Goal: Task Accomplishment & Management: Manage account settings

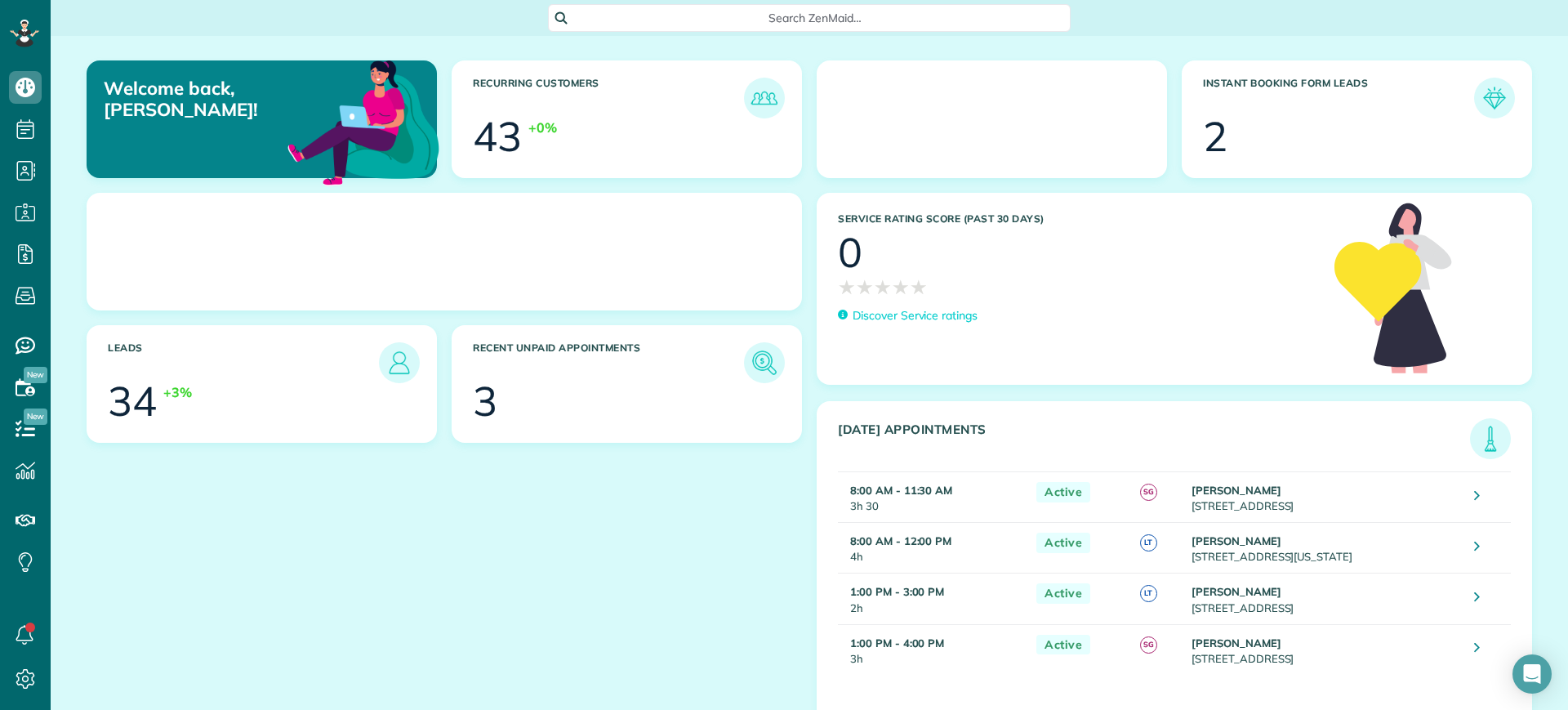
scroll to position [7, 7]
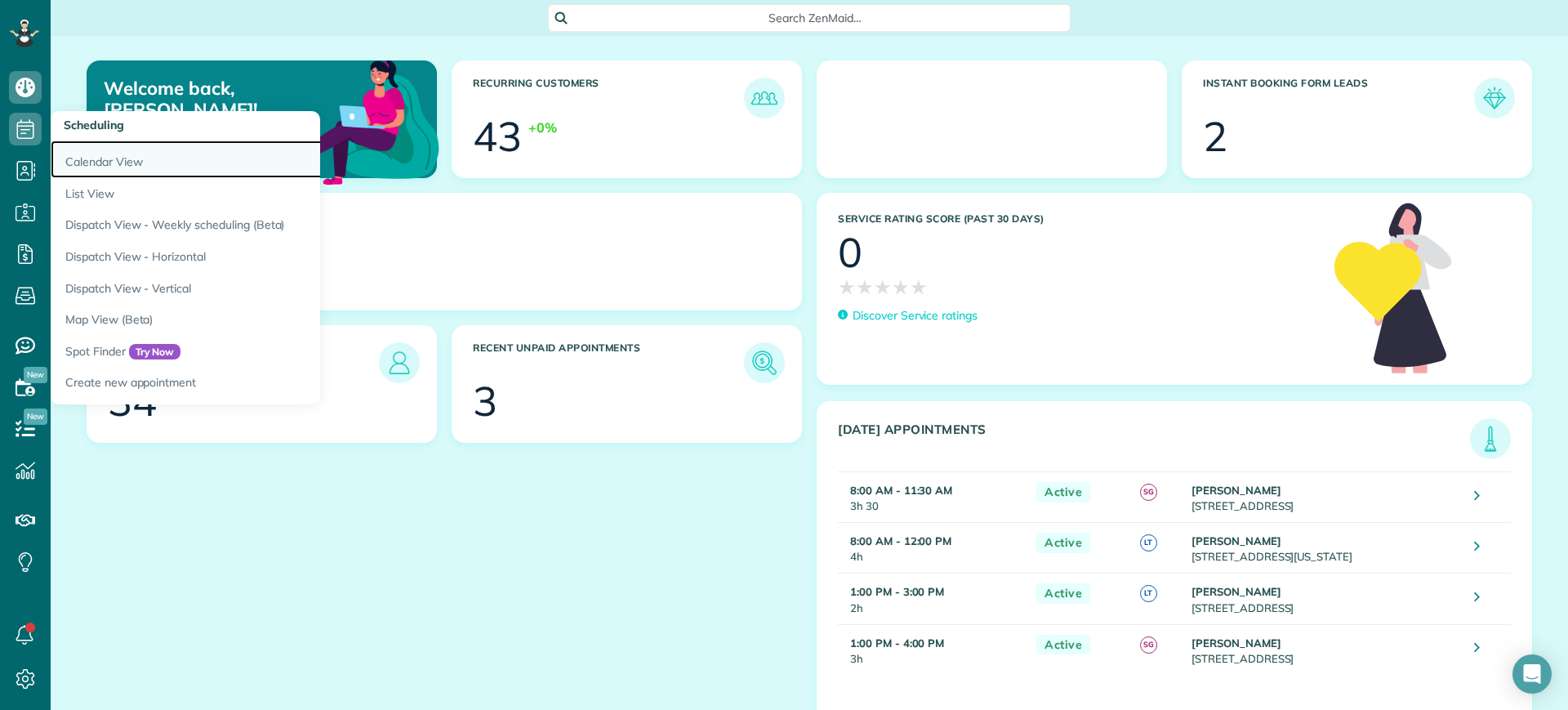
click at [85, 171] on link "Calendar View" at bounding box center [254, 160] width 408 height 38
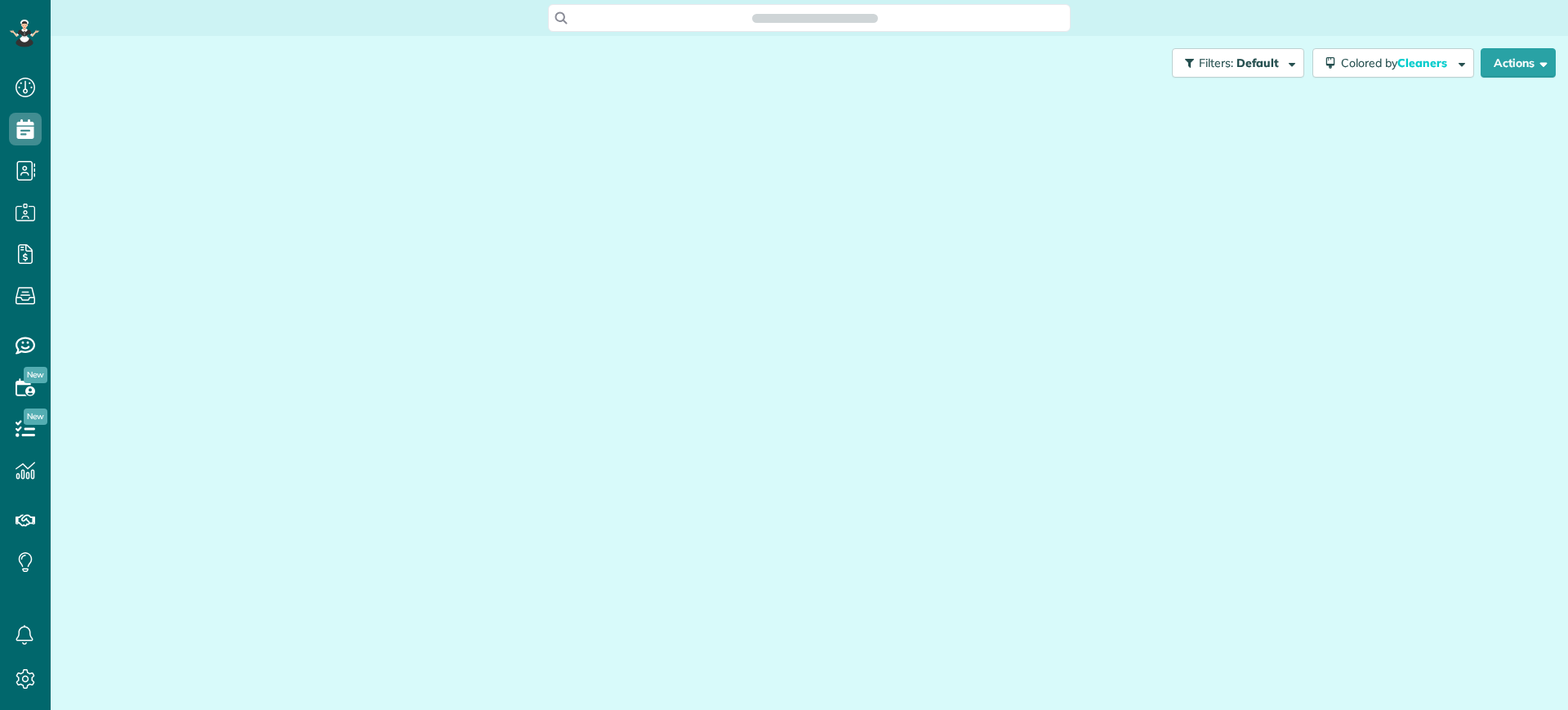
scroll to position [710, 50]
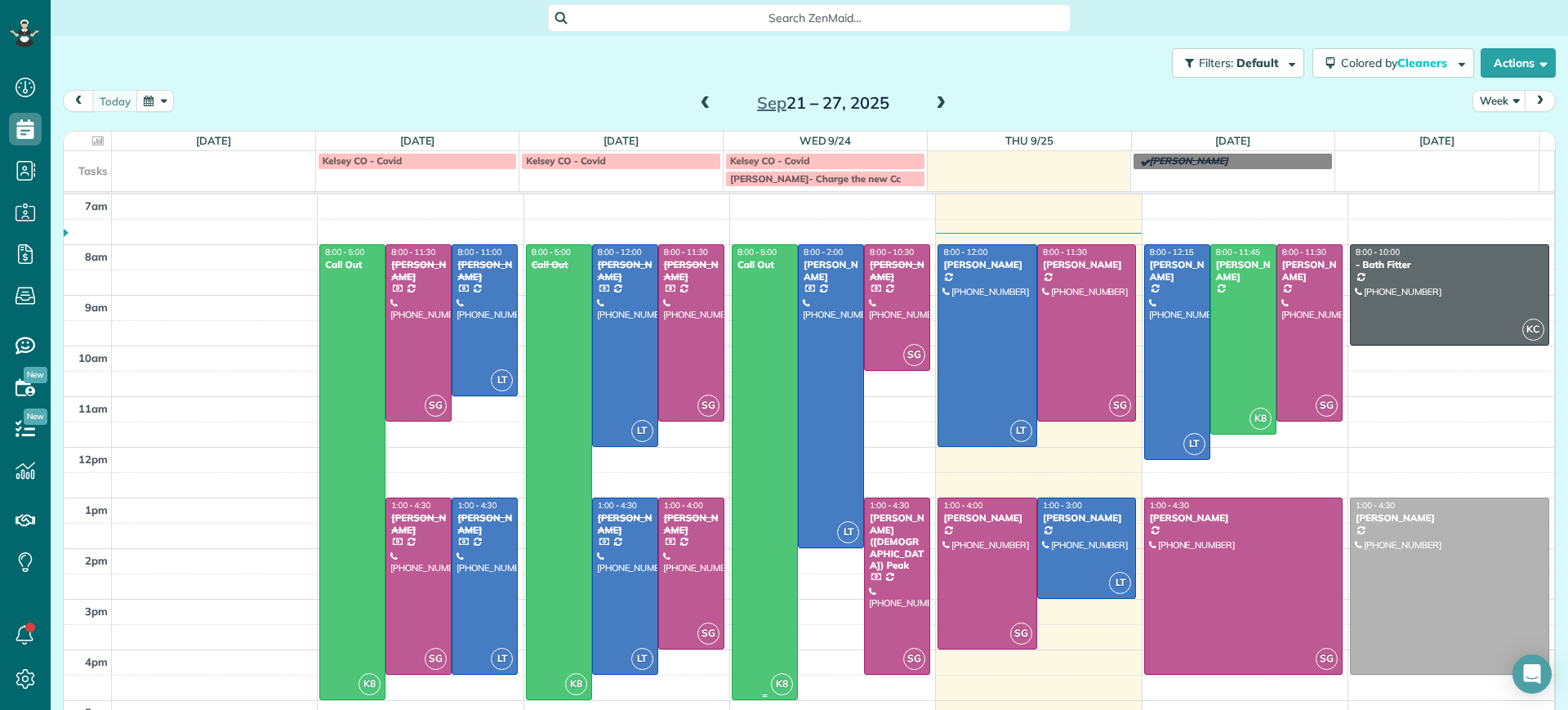
click at [758, 348] on div at bounding box center [765, 472] width 65 height 454
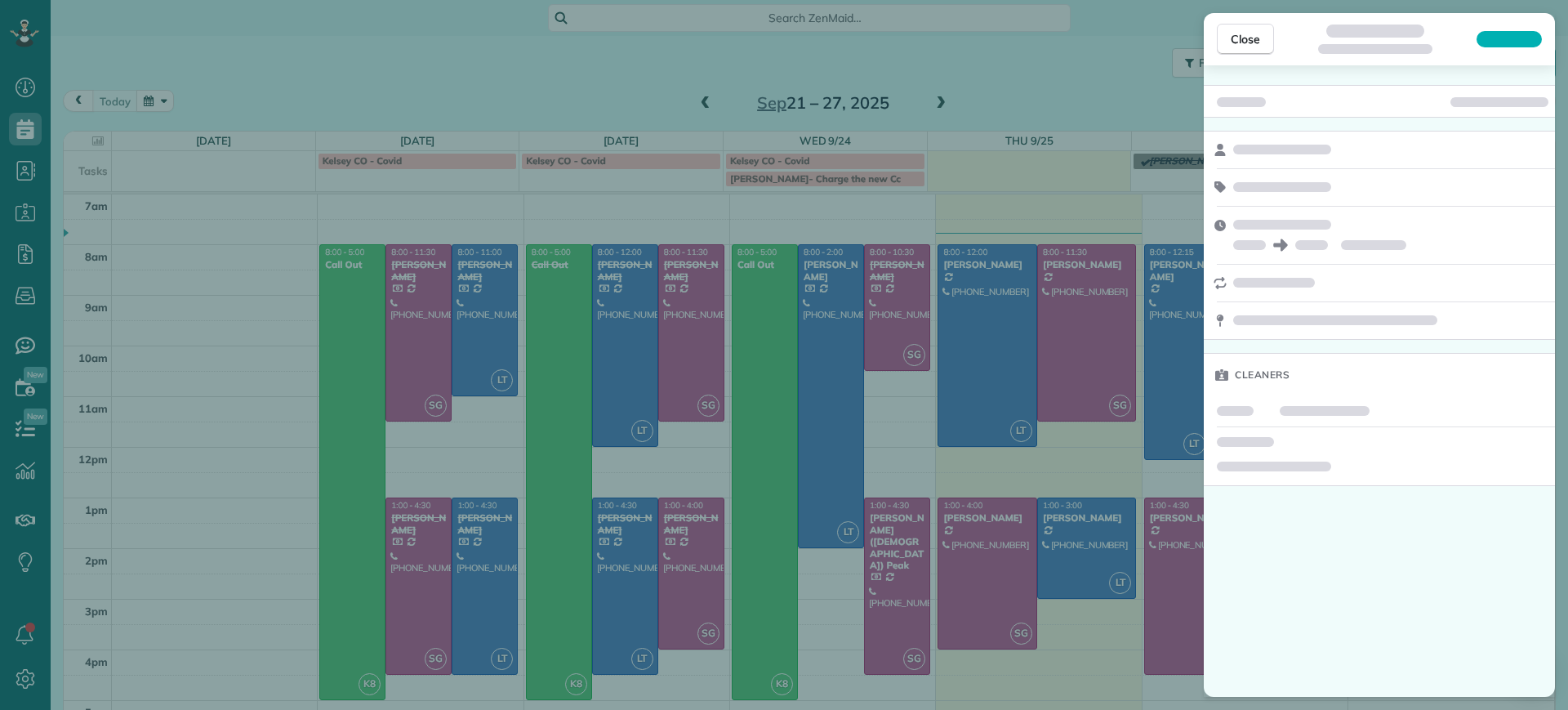
drag, startPoint x: 832, startPoint y: 325, endPoint x: 825, endPoint y: 333, distance: 10.6
click at [832, 329] on div "Close Cleaners" at bounding box center [784, 355] width 1568 height 710
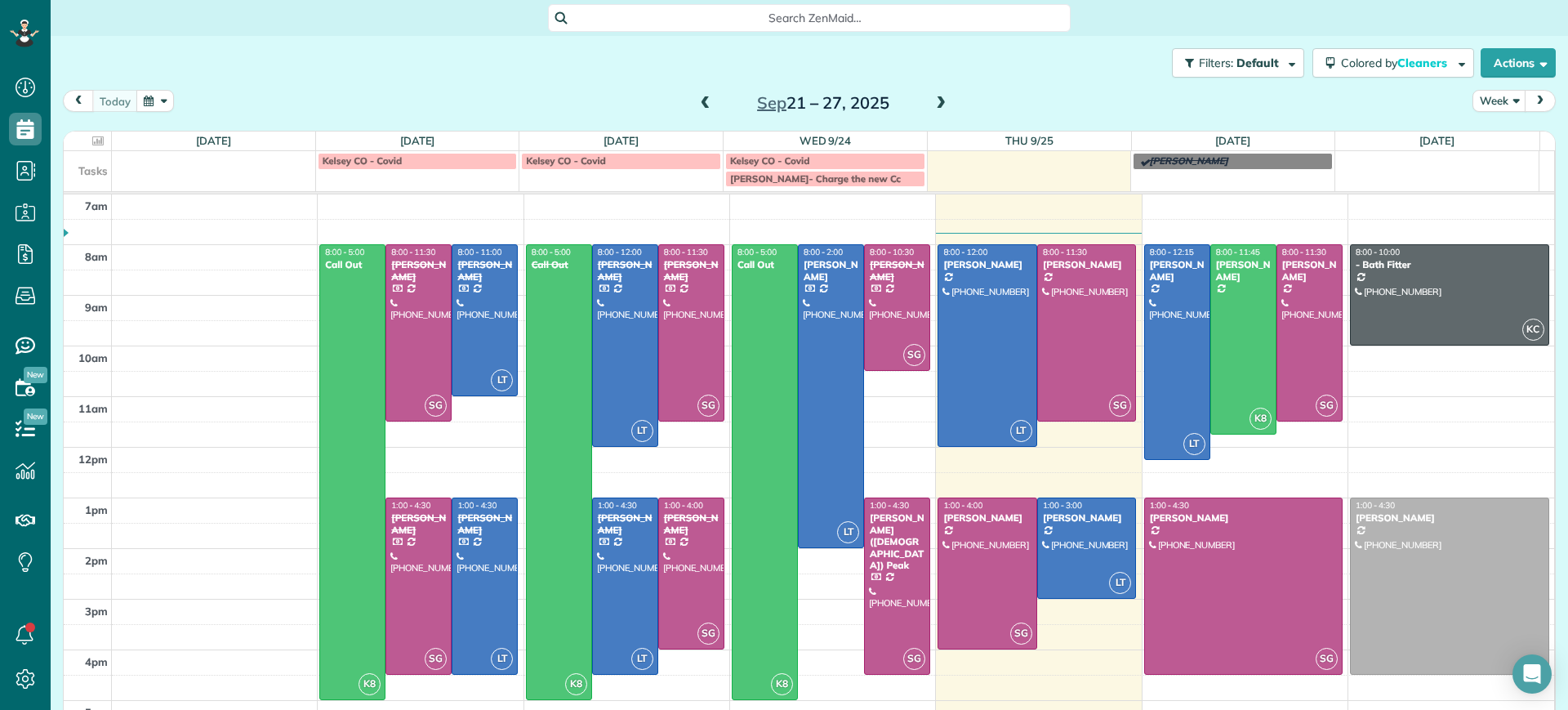
click at [814, 334] on body "Dashboard Scheduling Calendar View List View Dispatch View - Weekly scheduling …" at bounding box center [784, 355] width 1568 height 710
click at [821, 295] on div at bounding box center [831, 395] width 65 height 302
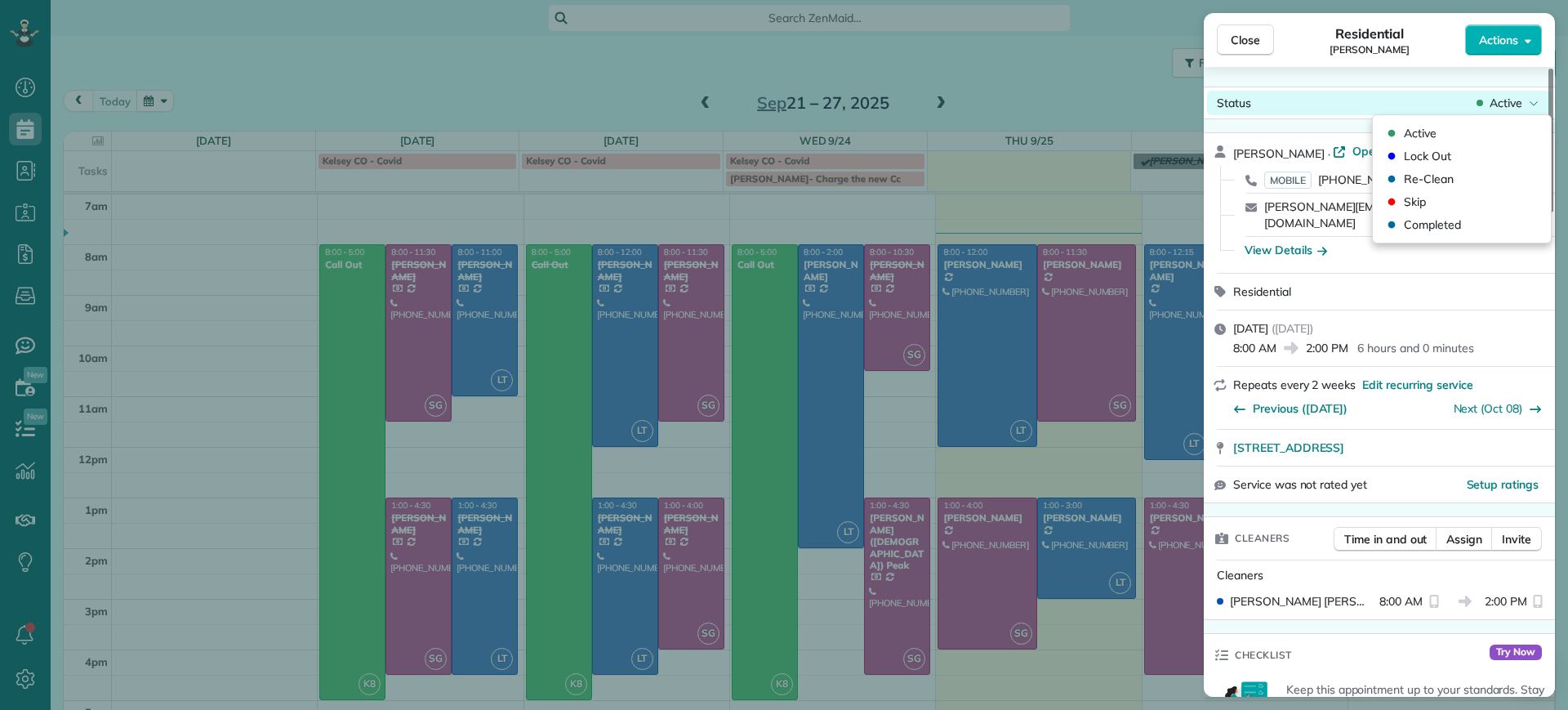
click at [1526, 91] on div "Status Active" at bounding box center [1379, 102] width 344 height 24
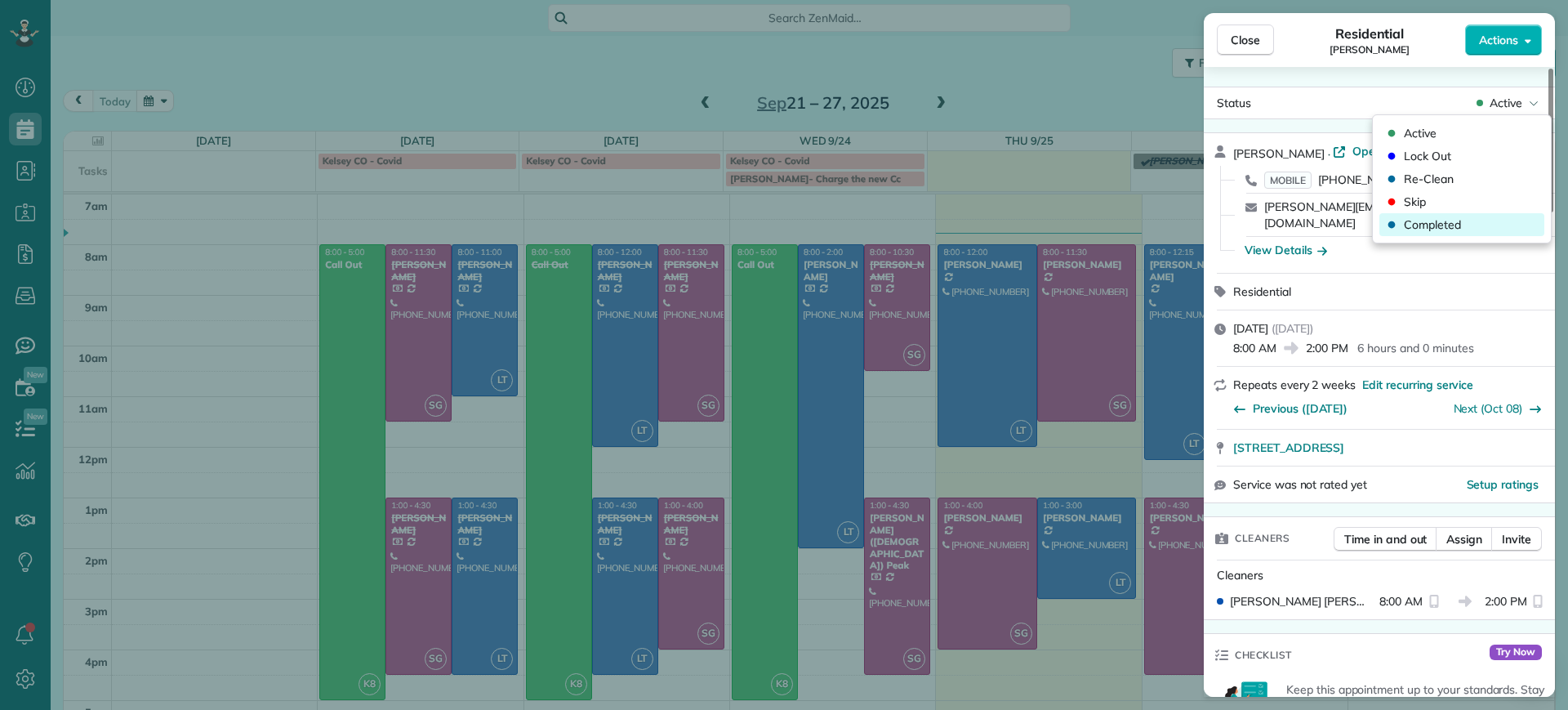
click at [1441, 229] on span "Completed" at bounding box center [1433, 224] width 57 height 16
click at [1074, 549] on div "Close Residential Julie Weissend Actions Status Active Julie Weissend · Open pr…" at bounding box center [784, 355] width 1568 height 710
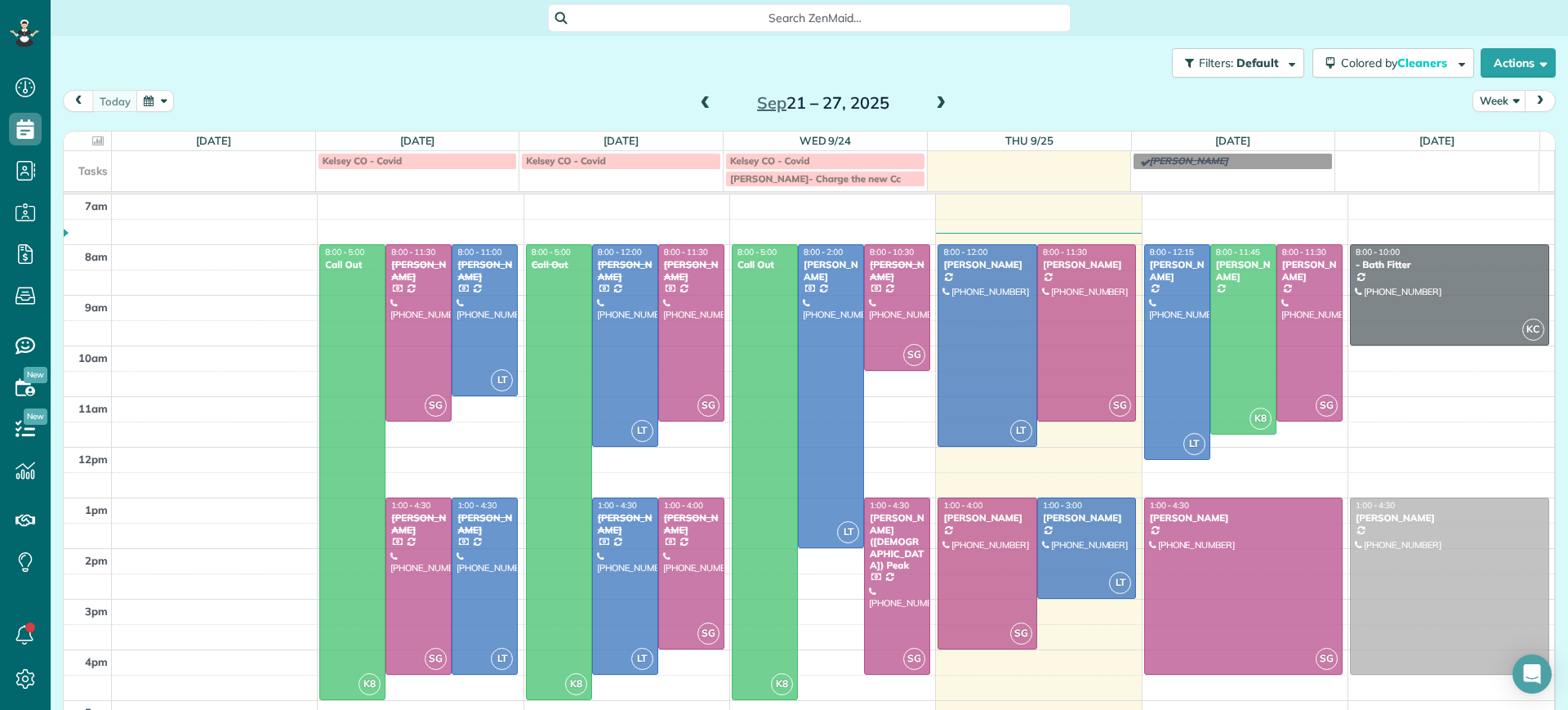
click at [1070, 549] on td at bounding box center [834, 560] width 1443 height 25
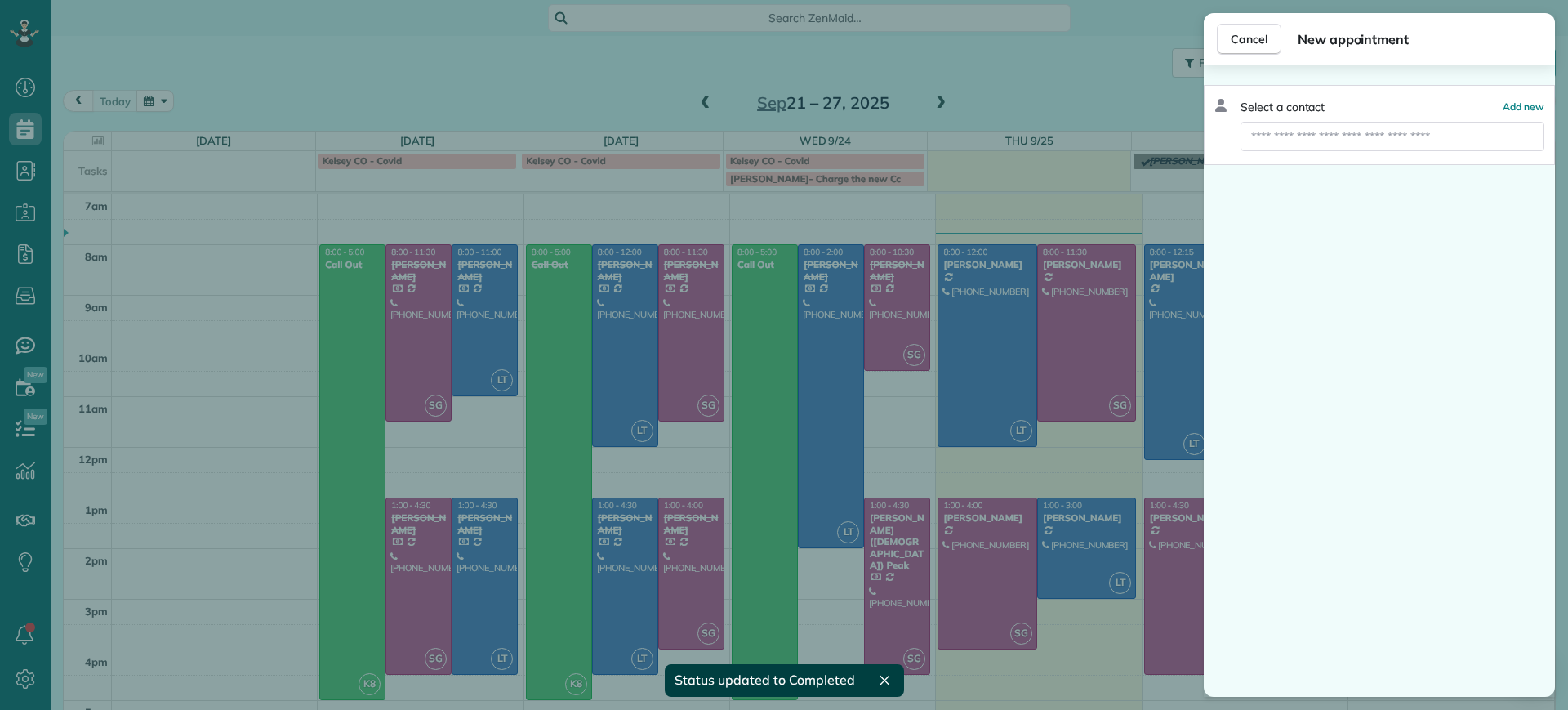
click at [1043, 435] on div "Cancel New appointment Select a contact Add new" at bounding box center [784, 355] width 1568 height 710
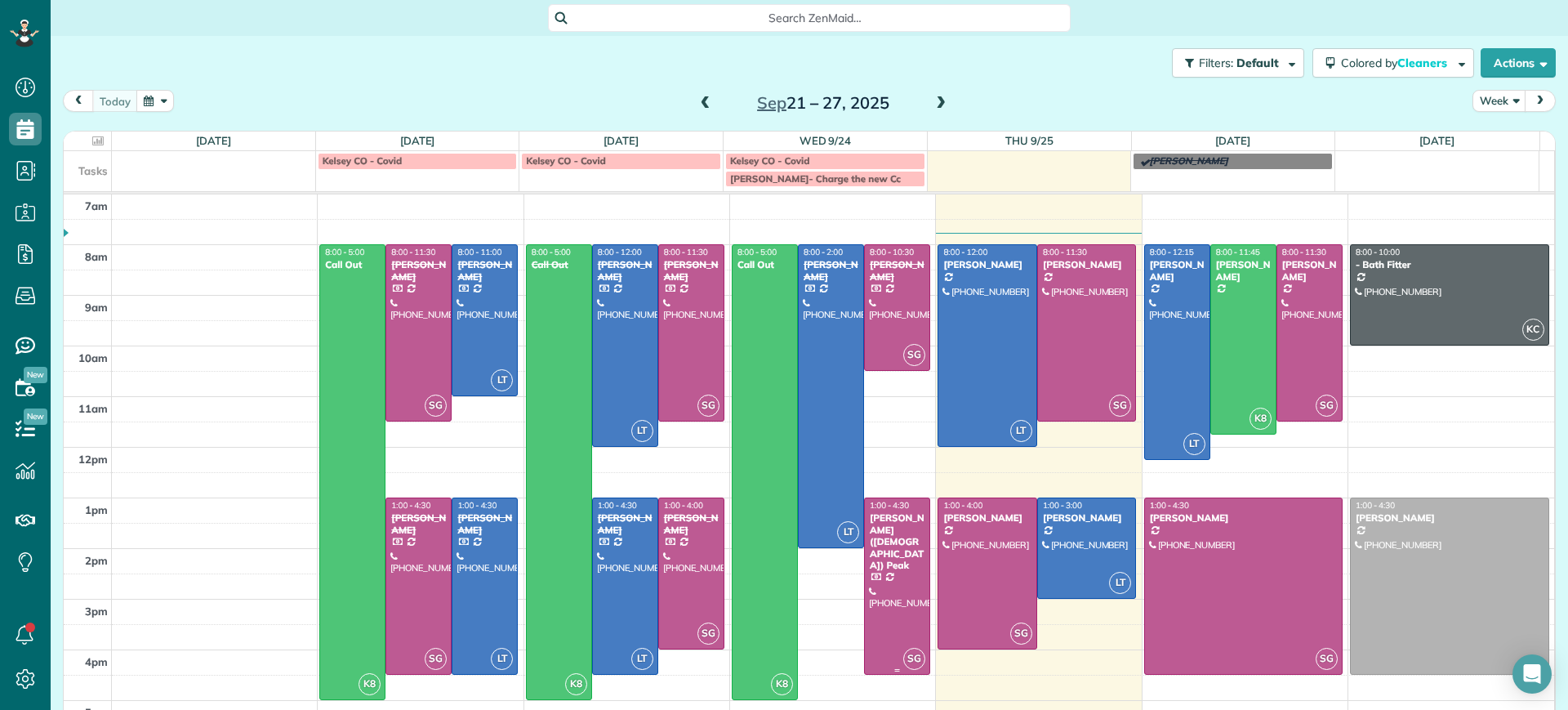
click at [869, 545] on div at bounding box center [897, 586] width 65 height 176
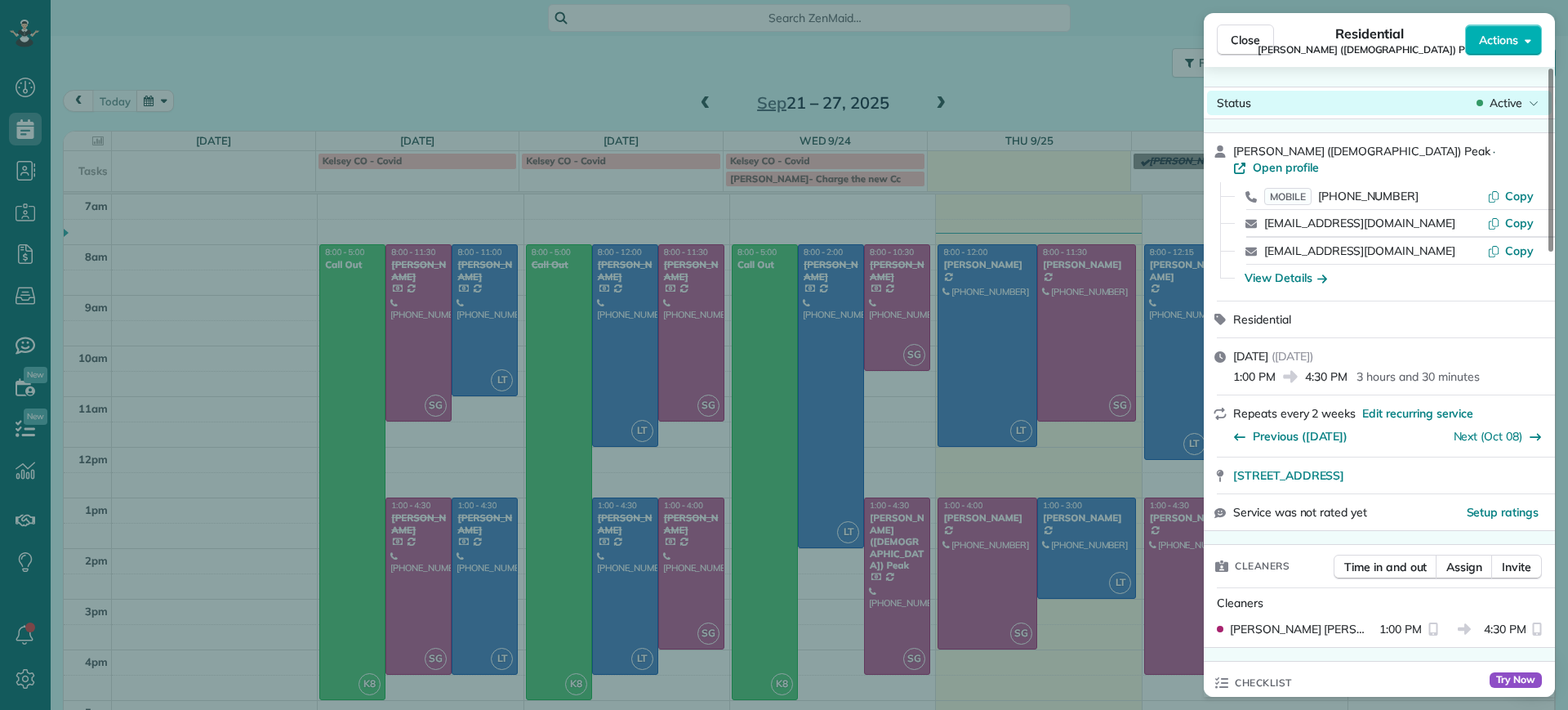
click at [1520, 105] on span "Active" at bounding box center [1505, 103] width 32 height 16
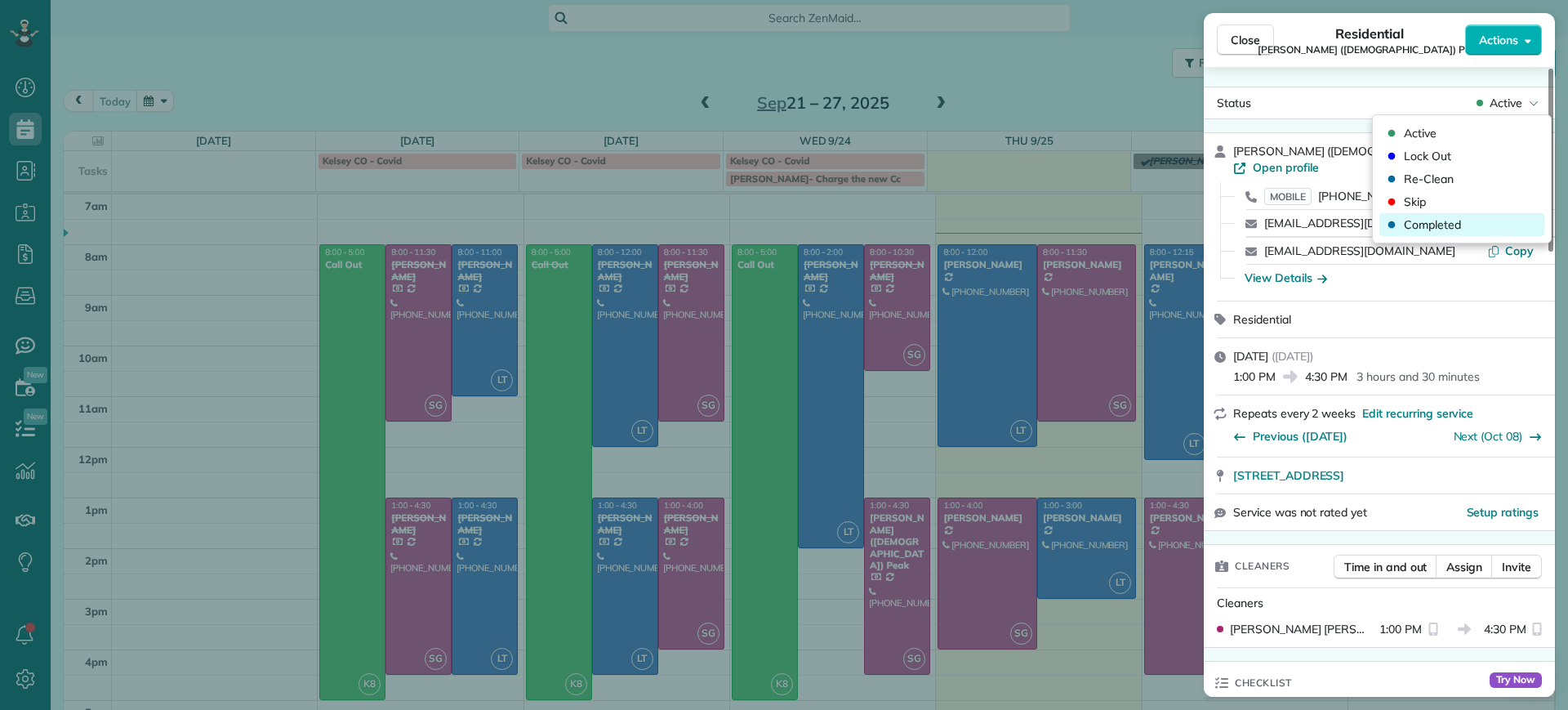
click at [1448, 234] on div "Completed" at bounding box center [1461, 225] width 165 height 23
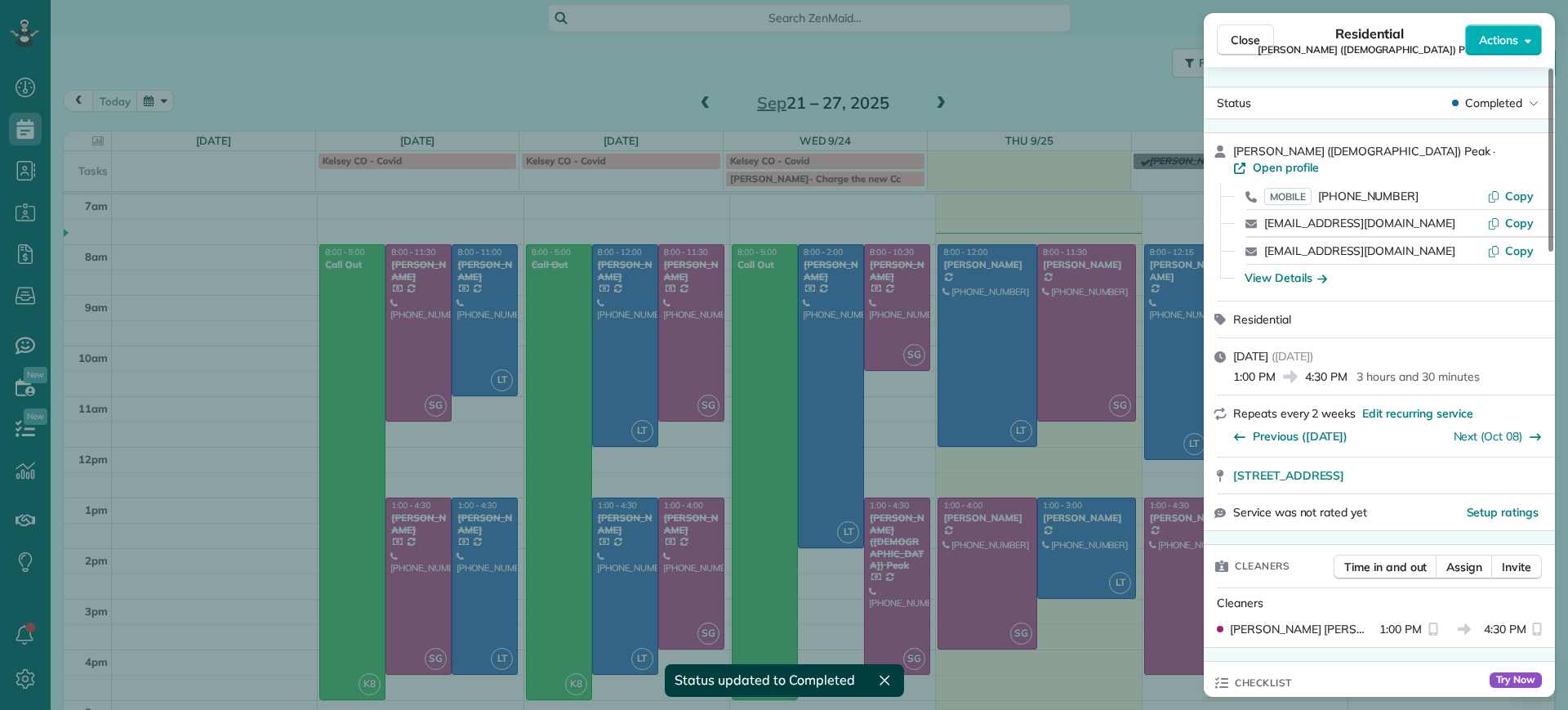
click at [1049, 88] on div "Close Residential Paige (Gay) Peak Actions Status Completed Paige (Gay) Peak · …" at bounding box center [784, 355] width 1568 height 710
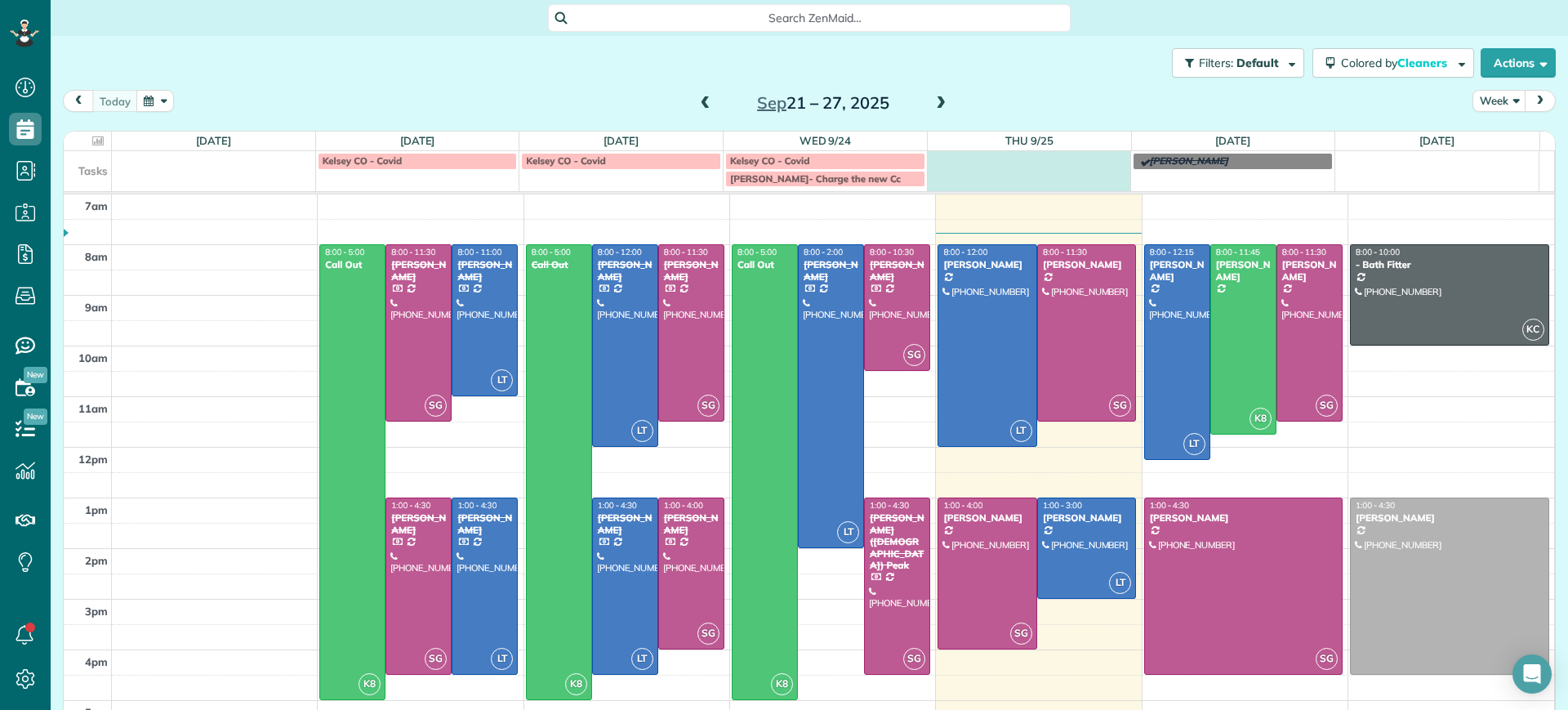
click at [951, 152] on td at bounding box center [1029, 169] width 204 height 36
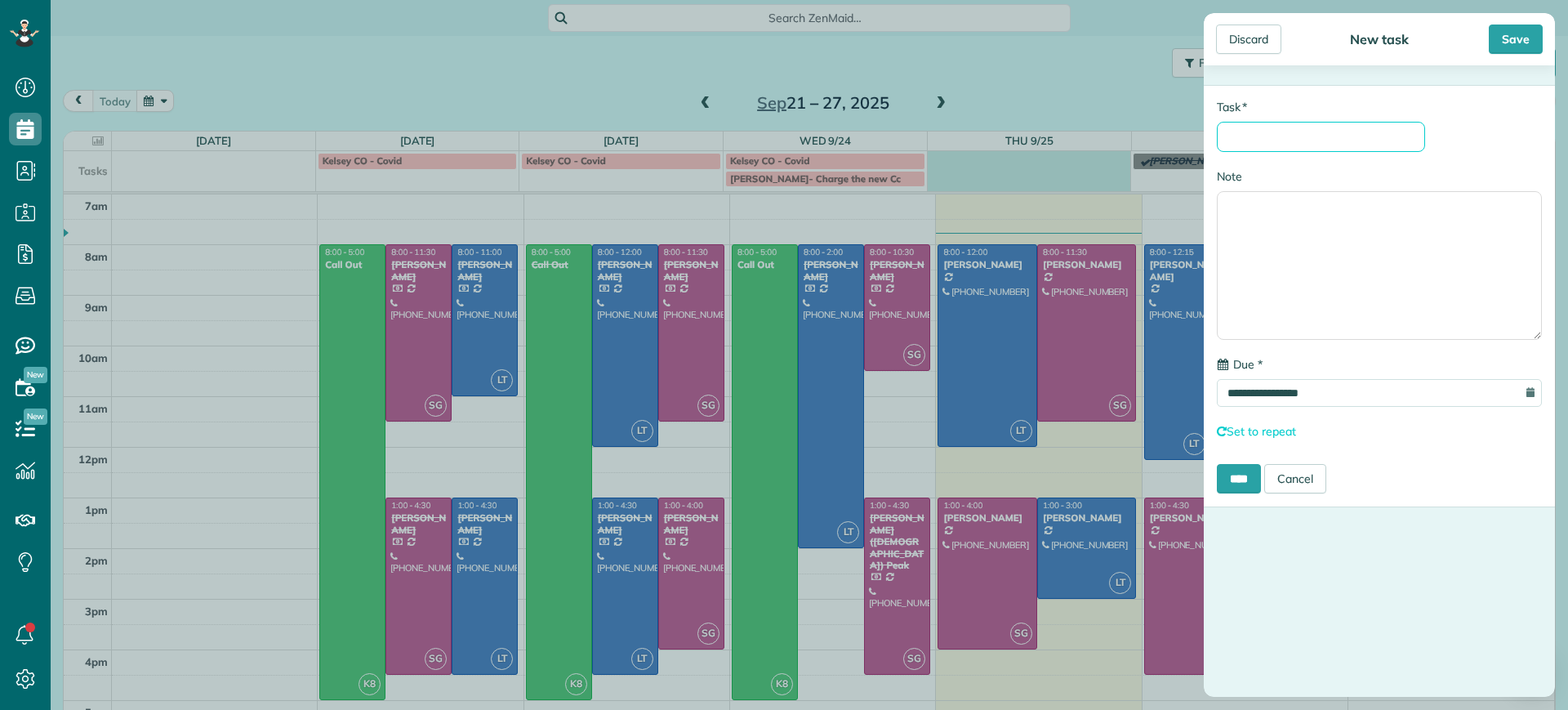
click at [1236, 134] on input "* Task" at bounding box center [1321, 137] width 208 height 30
type input "**********"
click at [1236, 487] on input "****" at bounding box center [1238, 478] width 44 height 30
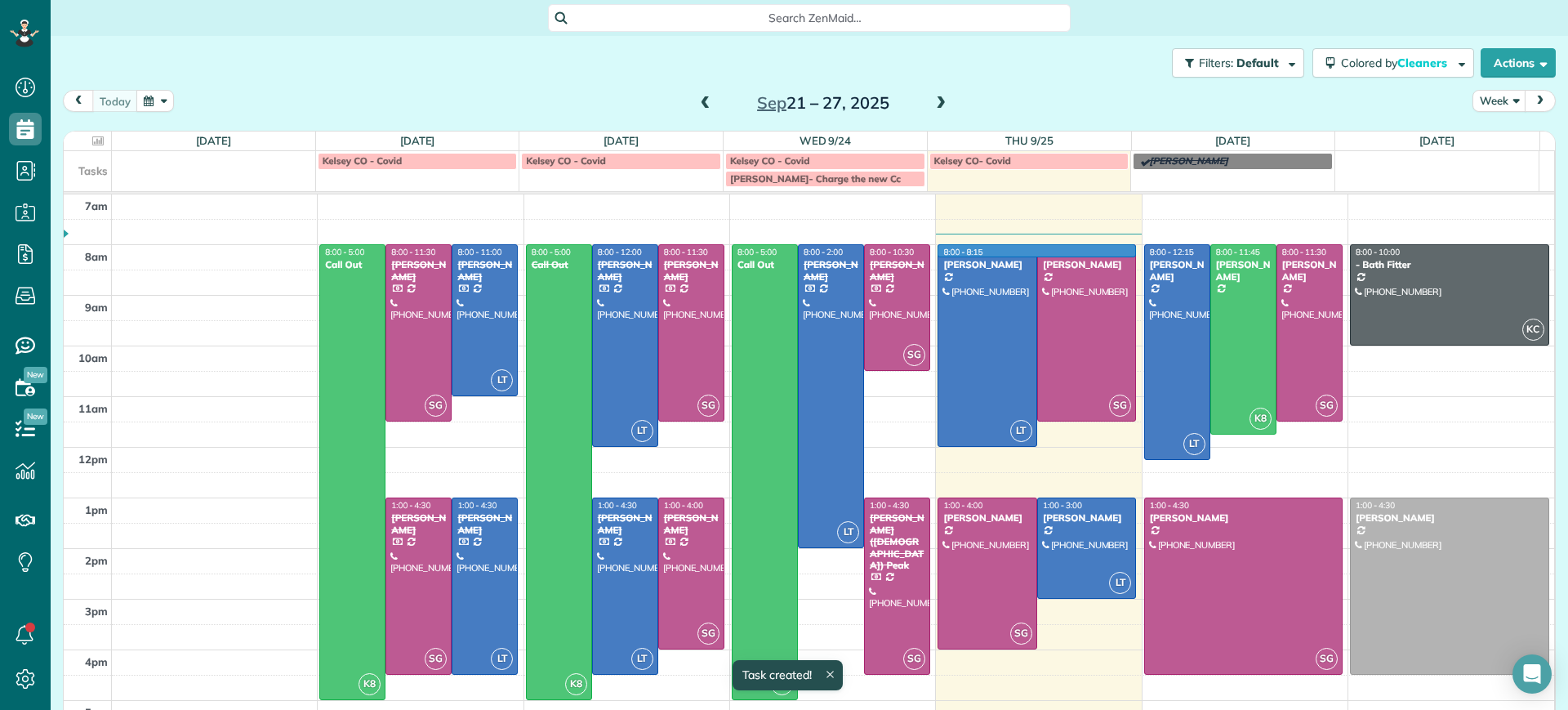
click at [1115, 248] on td at bounding box center [834, 256] width 1443 height 25
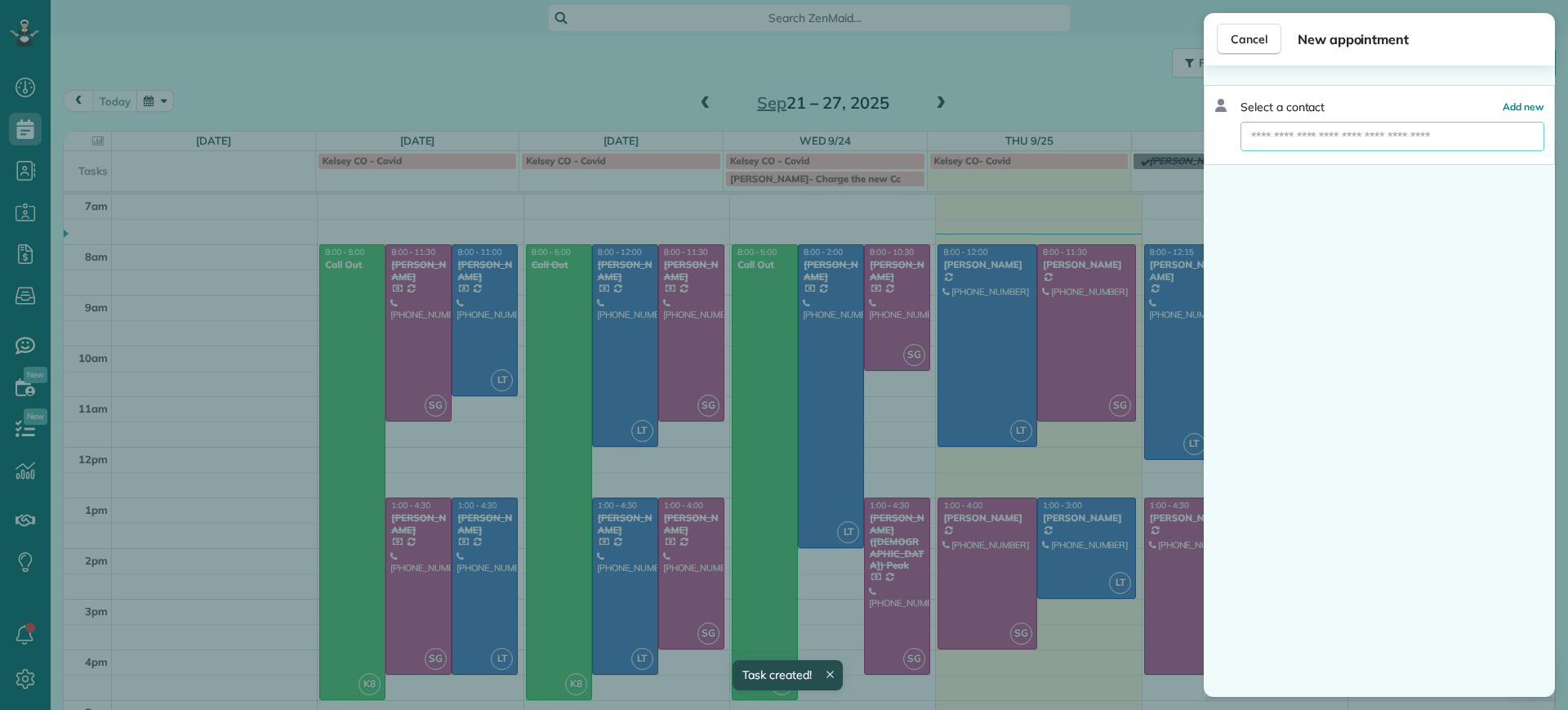
click at [1251, 138] on input "text" at bounding box center [1392, 136] width 304 height 30
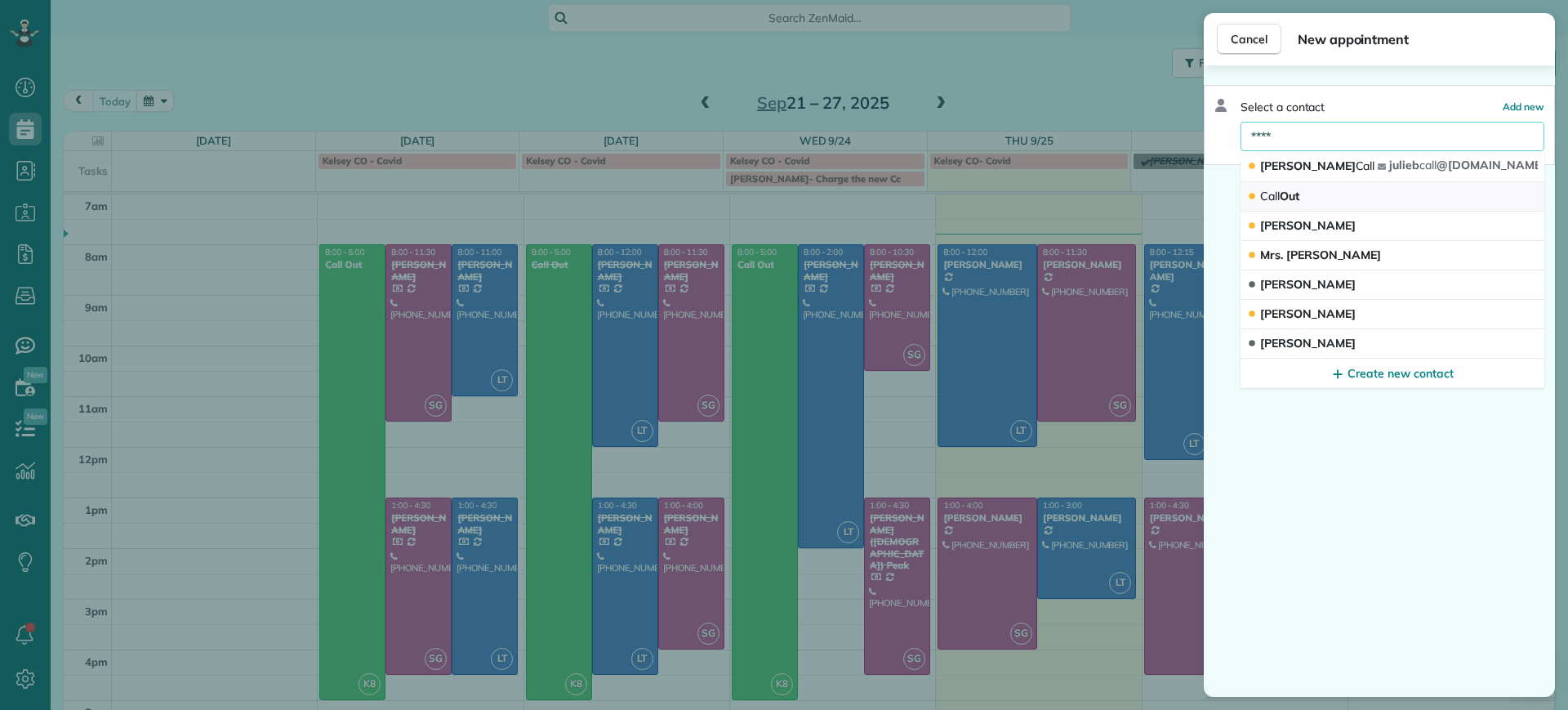
type input "****"
click at [1299, 198] on span "Call Out" at bounding box center [1279, 195] width 39 height 14
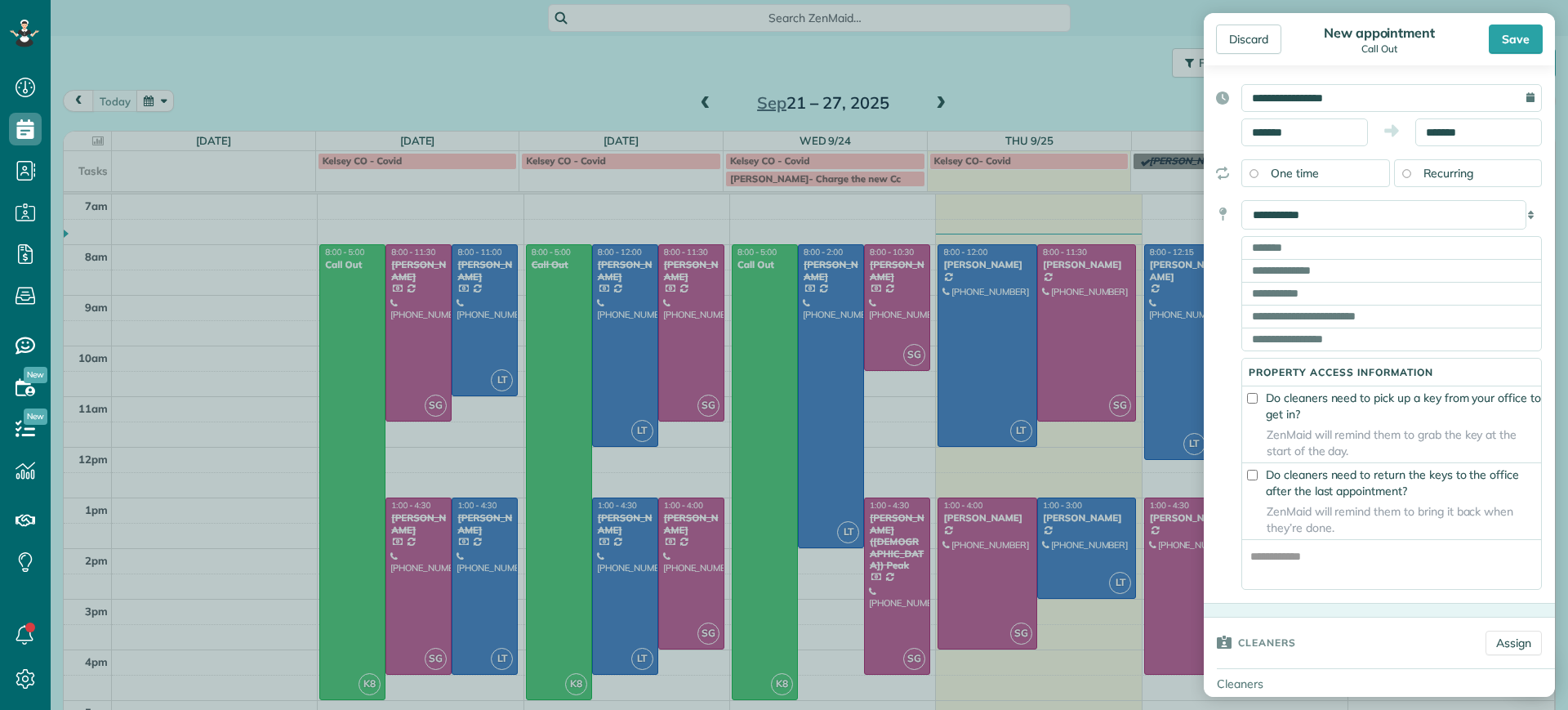
scroll to position [102, 0]
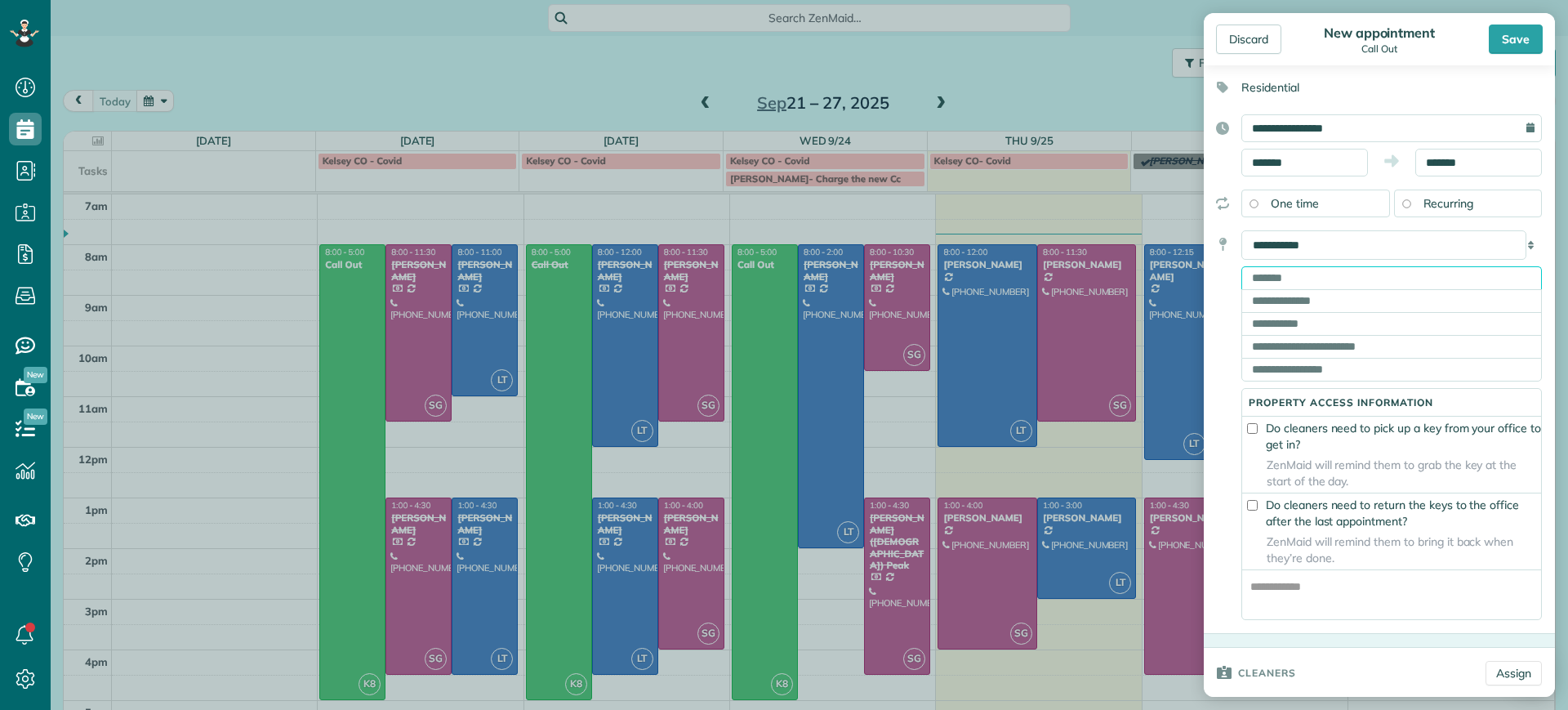
click at [1269, 281] on input "text" at bounding box center [1391, 278] width 300 height 23
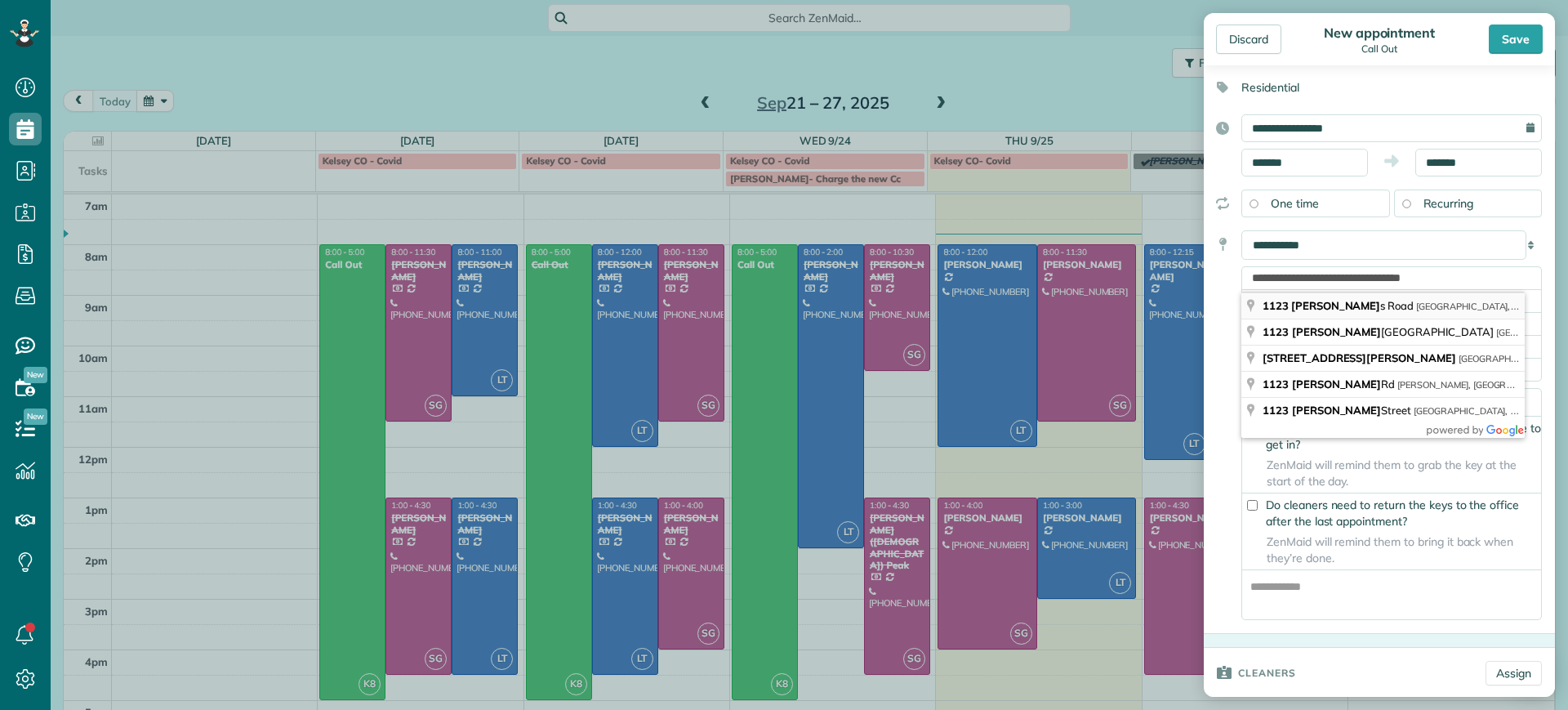
type input "**********"
type input "********"
type input "**"
type input "*****"
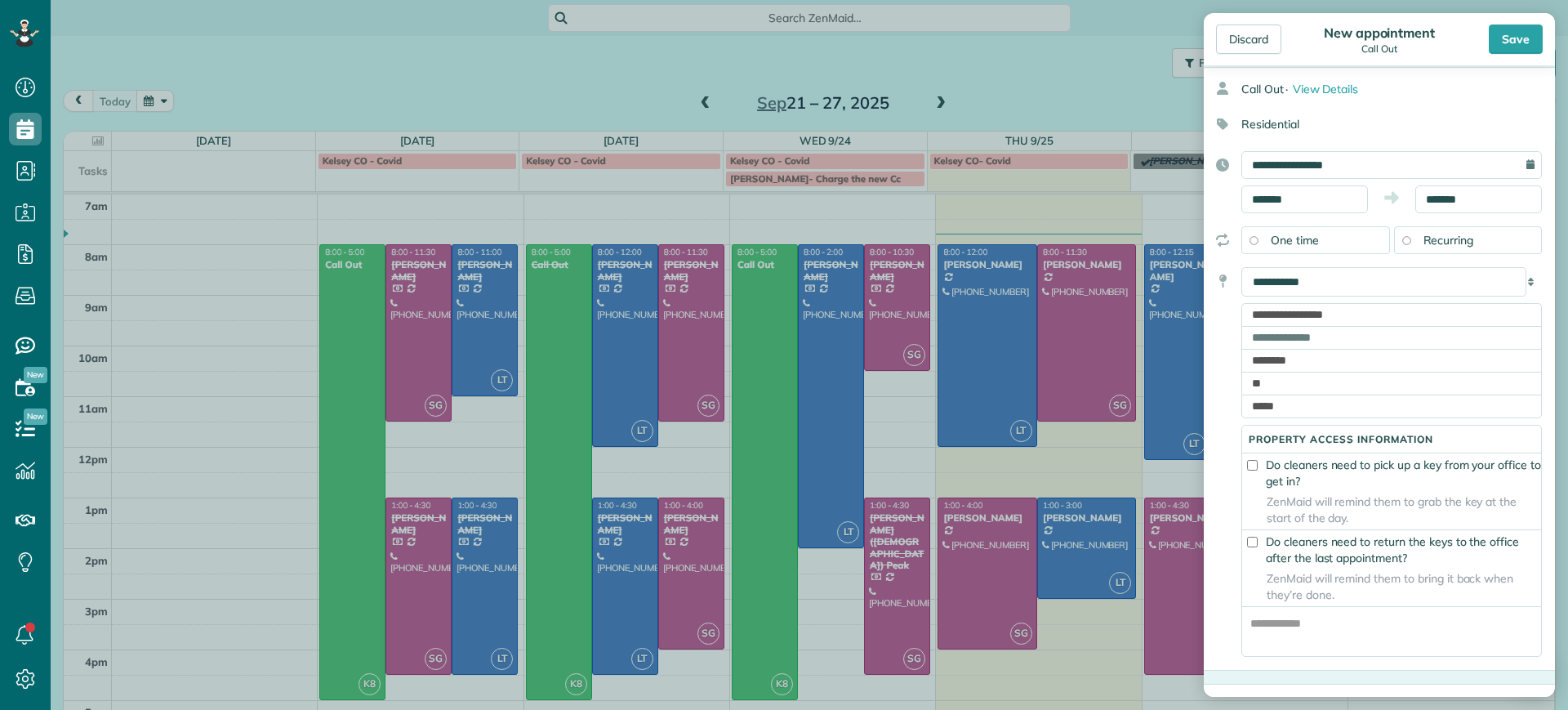
scroll to position [0, 0]
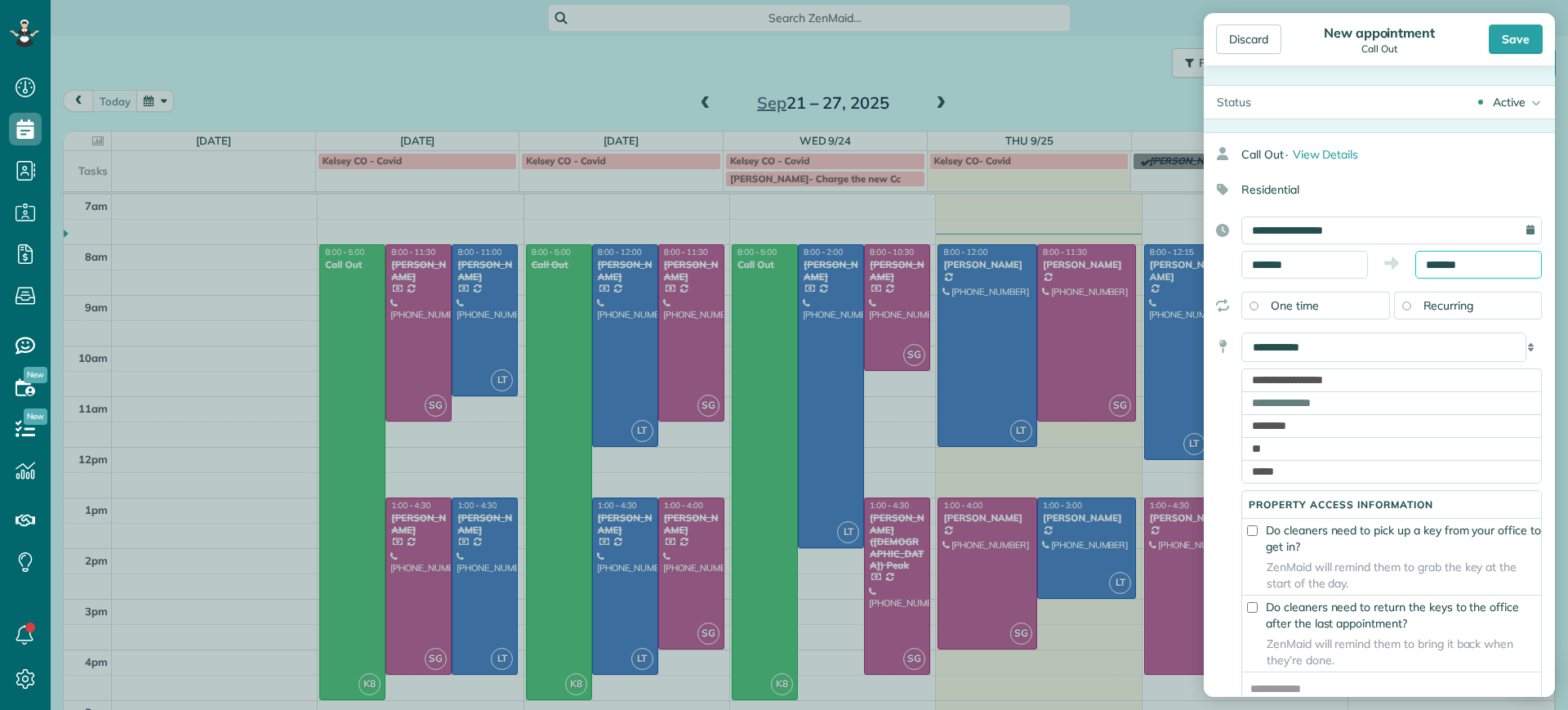
click at [1475, 269] on input "*******" at bounding box center [1478, 264] width 126 height 28
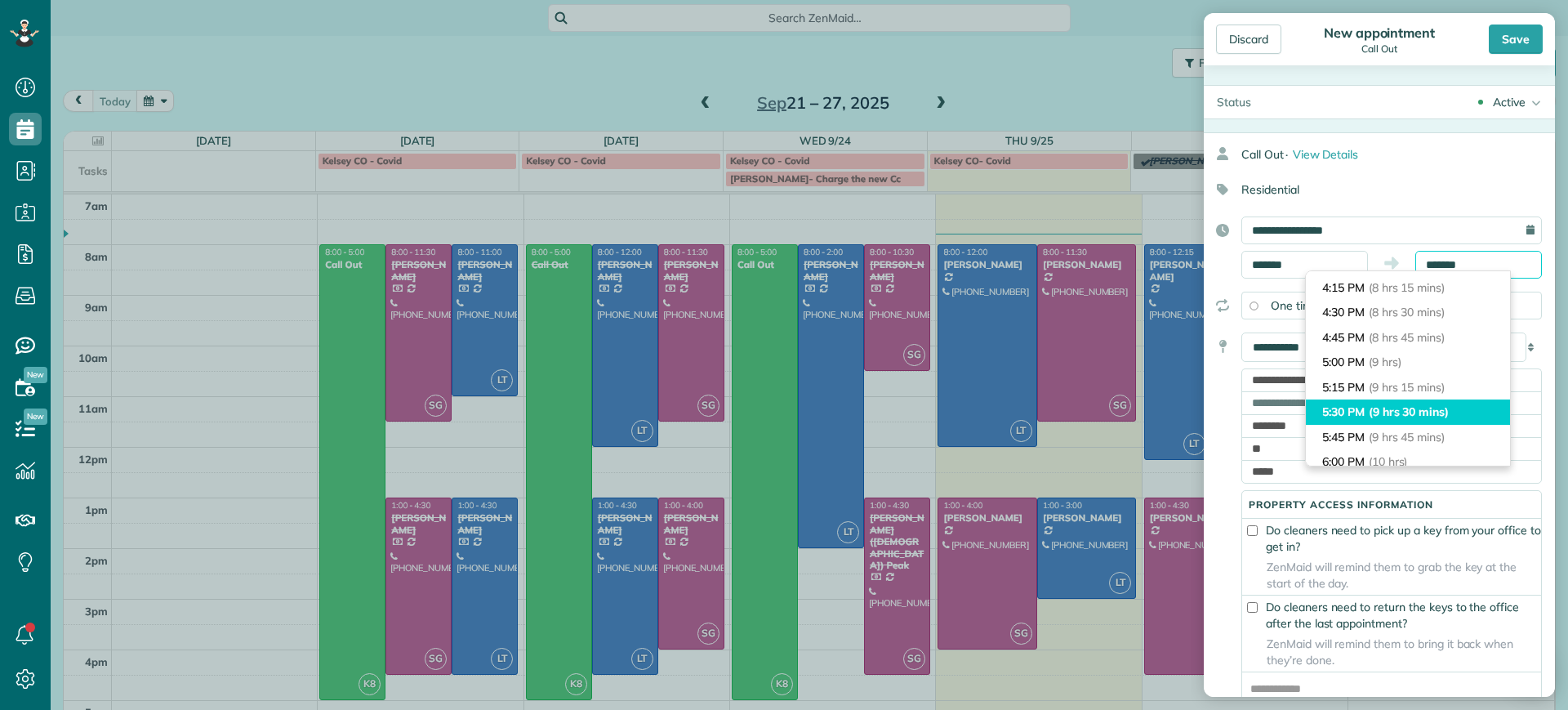
scroll to position [817, 0]
type input "*******"
click at [1373, 363] on span "(9 hrs)" at bounding box center [1386, 364] width 35 height 14
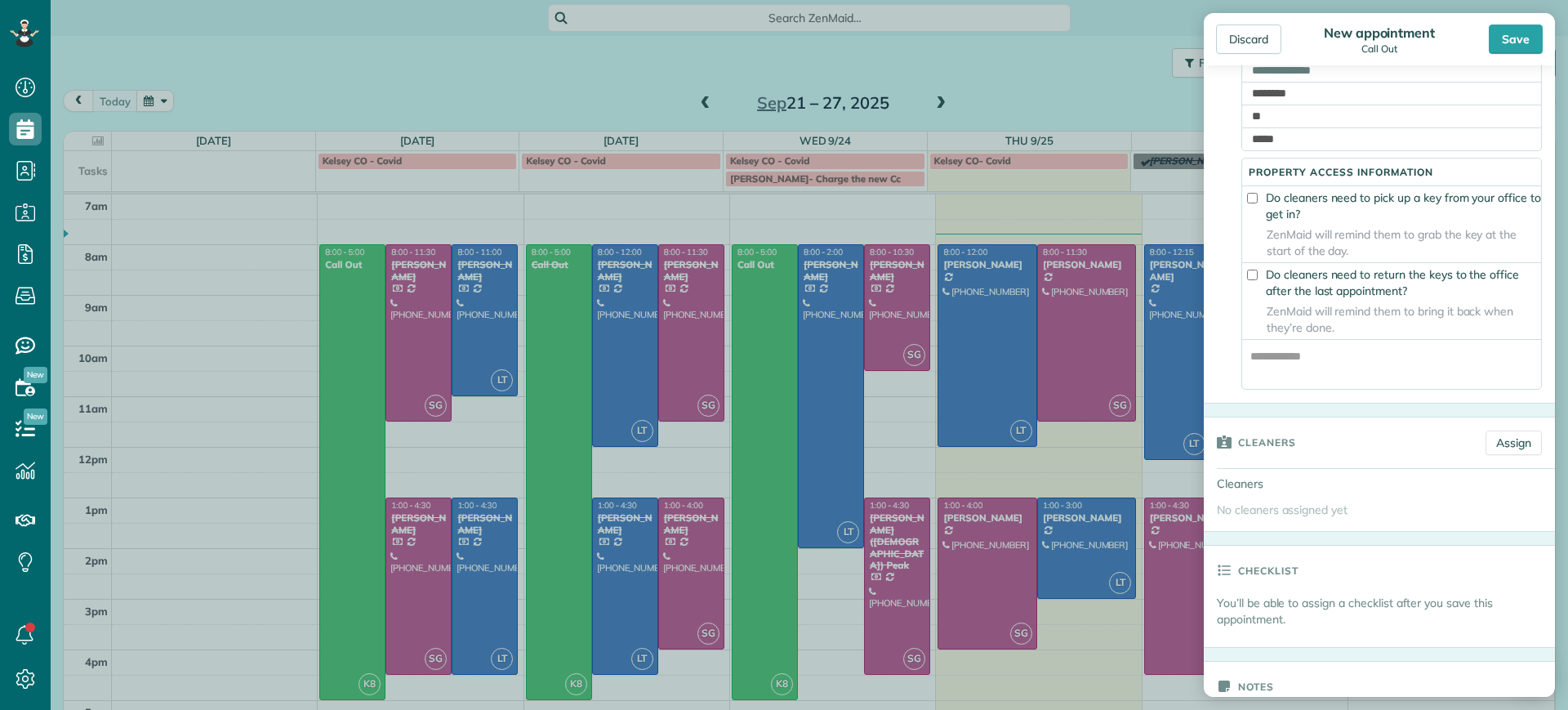
scroll to position [408, 0]
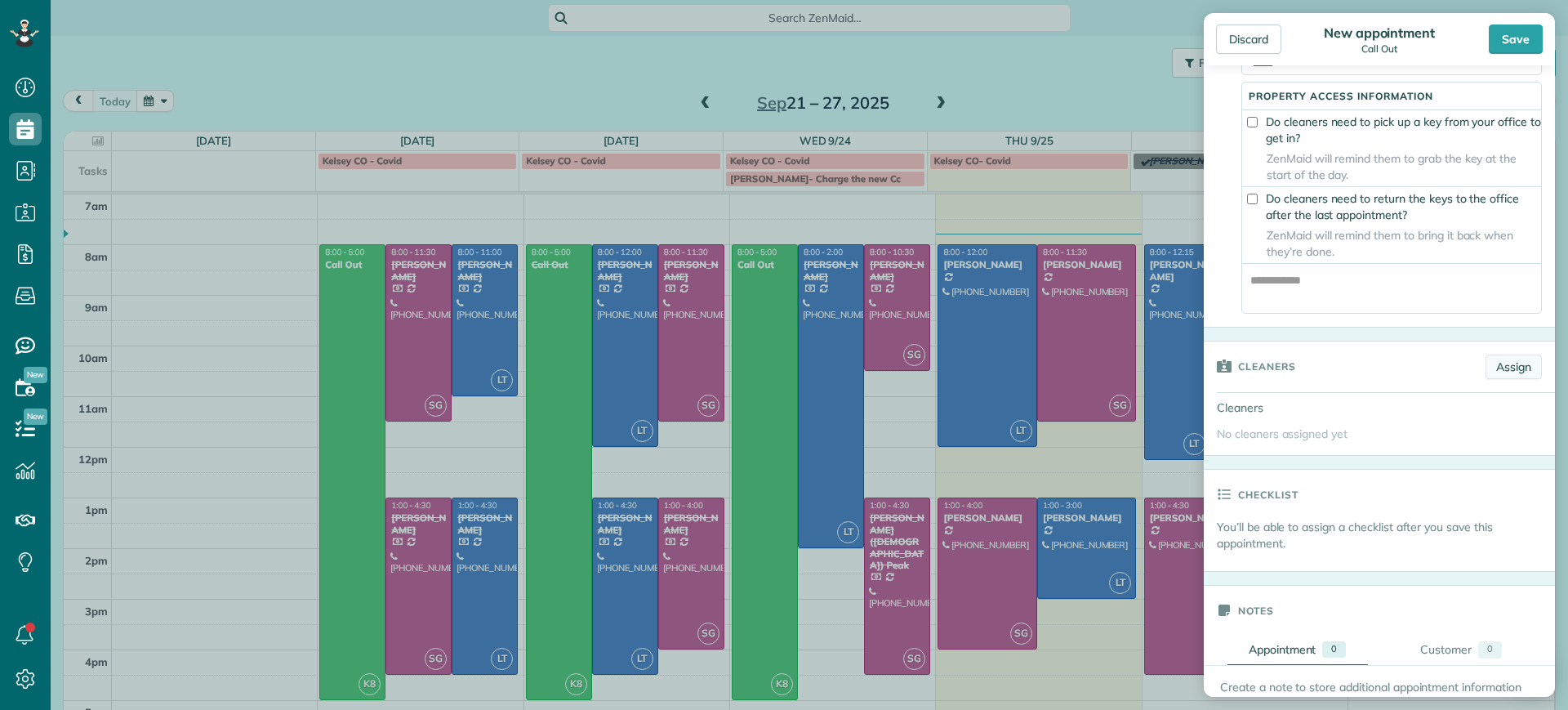
click at [1496, 377] on link "Assign" at bounding box center [1513, 366] width 56 height 24
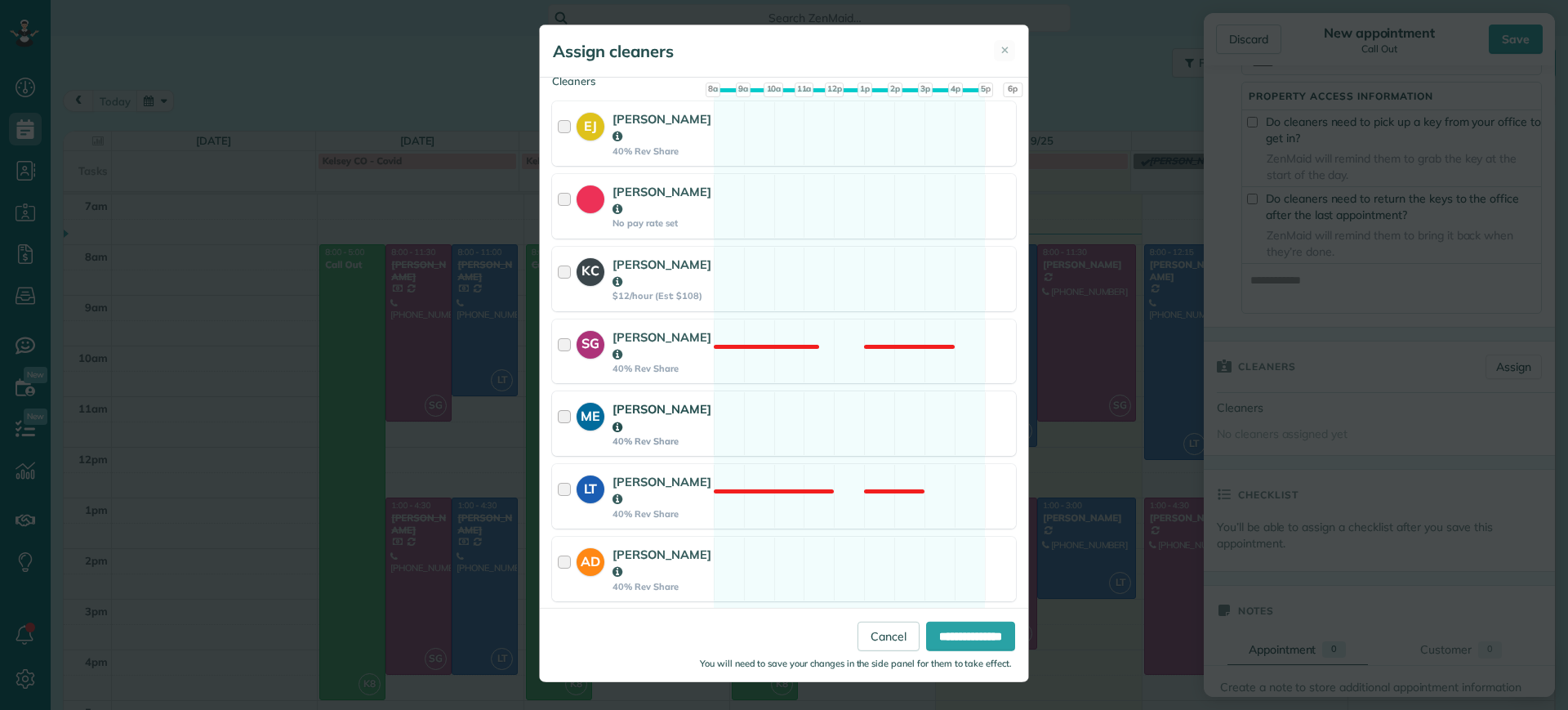
scroll to position [204, 0]
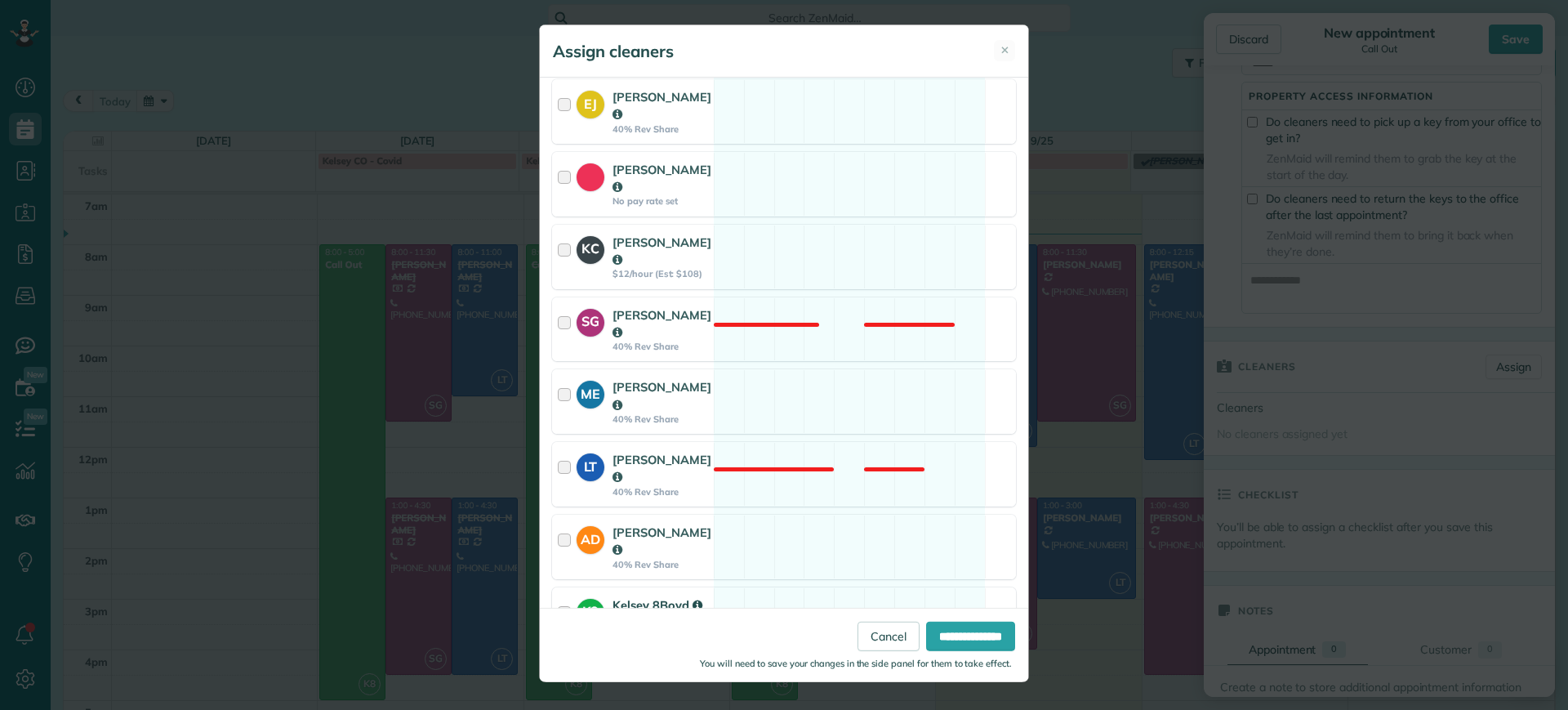
click at [739, 587] on div "K8 Kelsey 8Boyd 40% Rev Share Available" at bounding box center [784, 611] width 463 height 48
click at [934, 638] on input "**********" at bounding box center [970, 636] width 89 height 30
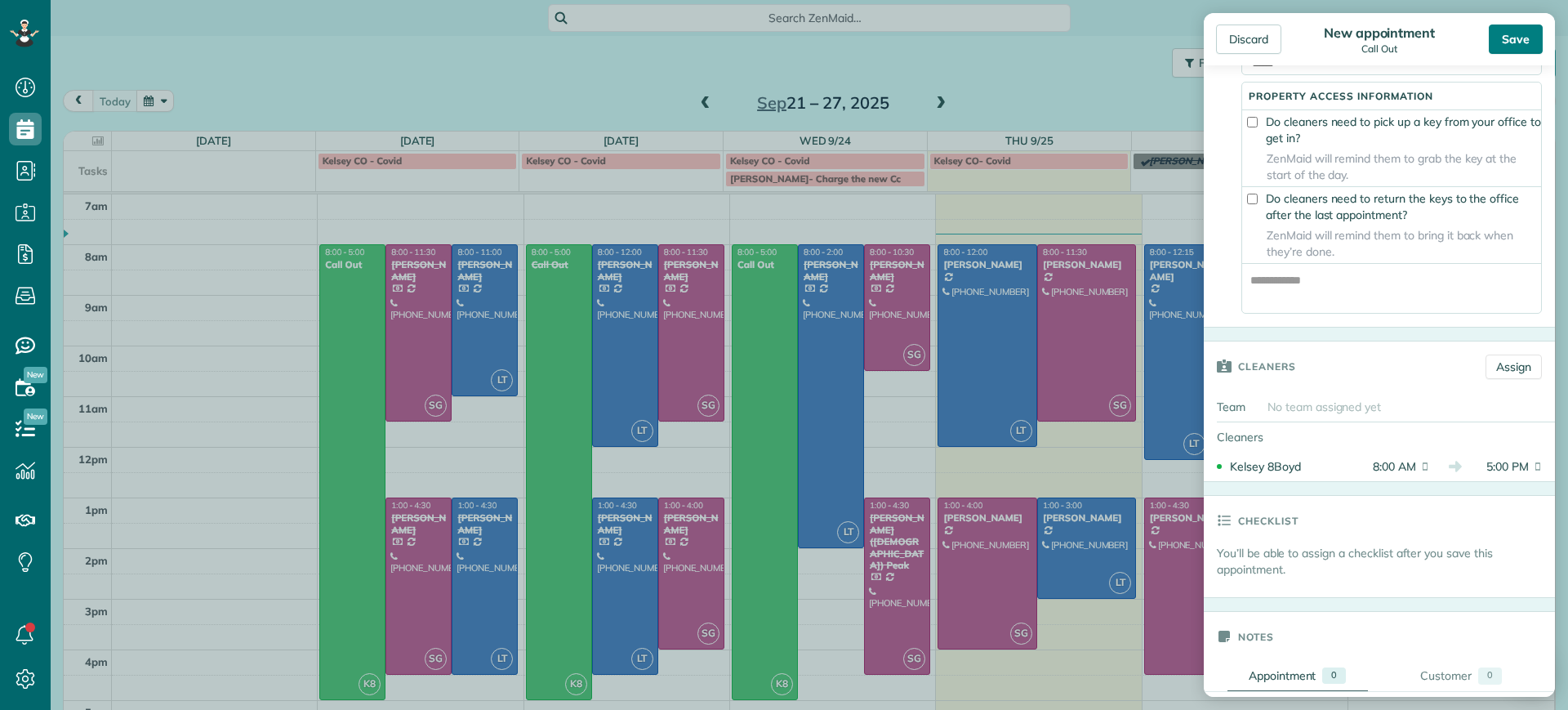
click at [1511, 33] on div "Save" at bounding box center [1516, 39] width 54 height 30
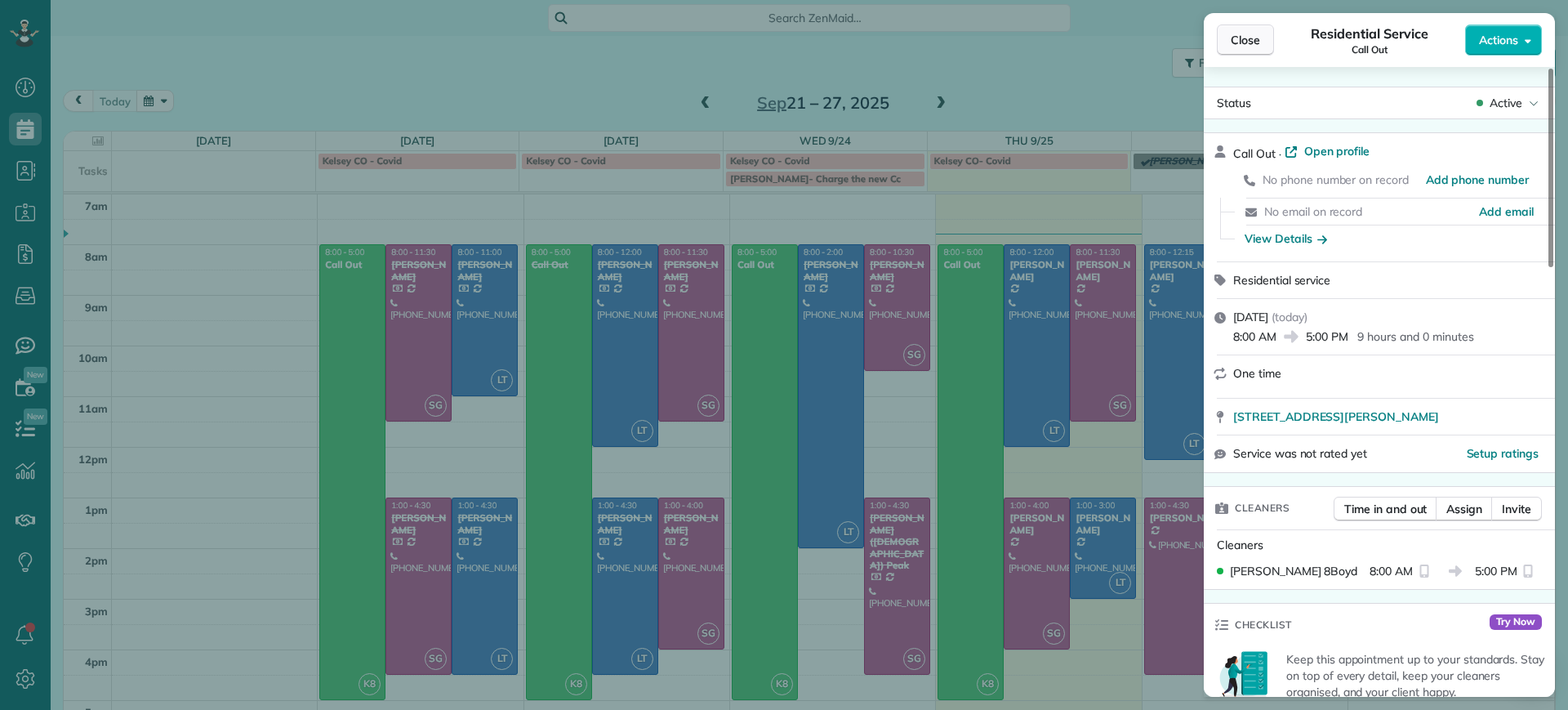
click at [1260, 49] on button "Close" at bounding box center [1245, 39] width 57 height 31
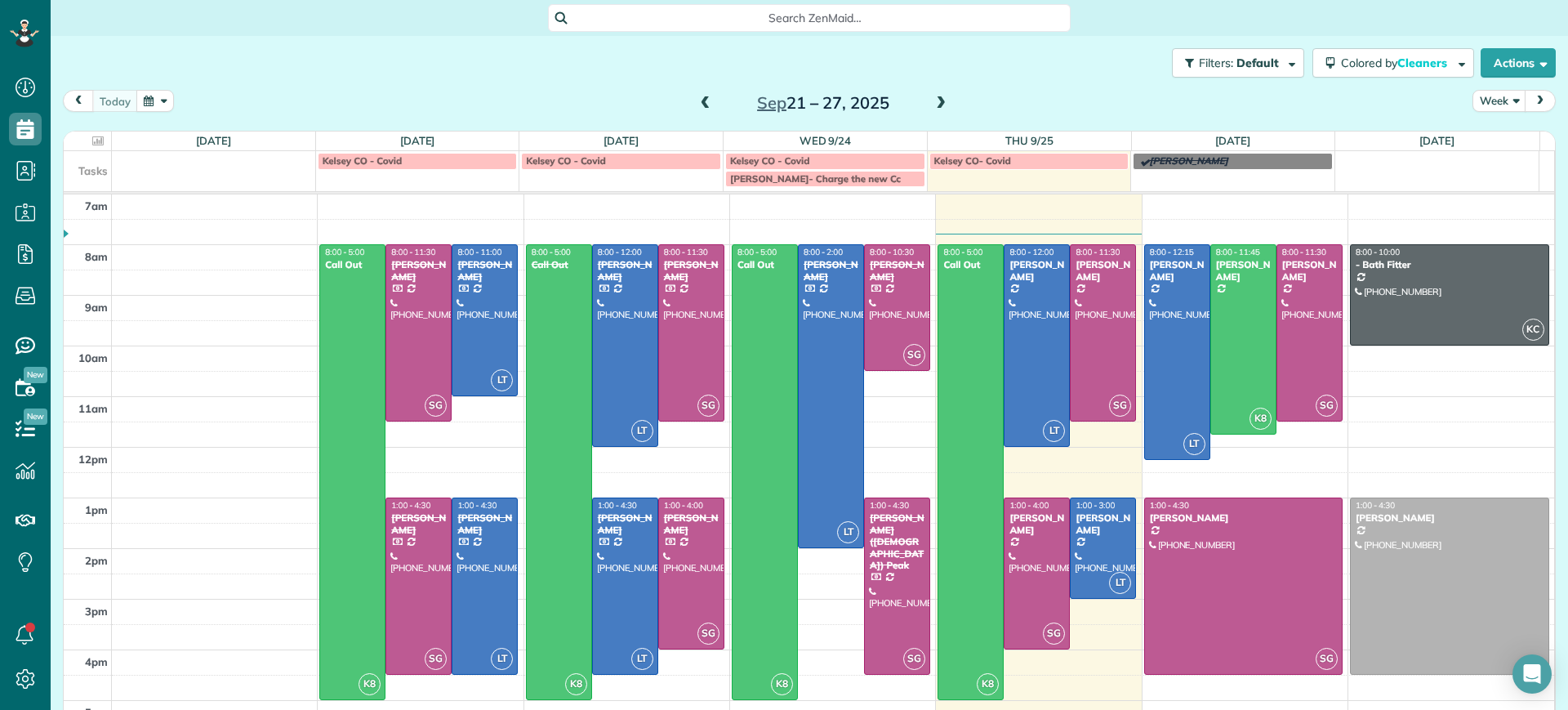
click at [931, 106] on span at bounding box center [940, 103] width 18 height 14
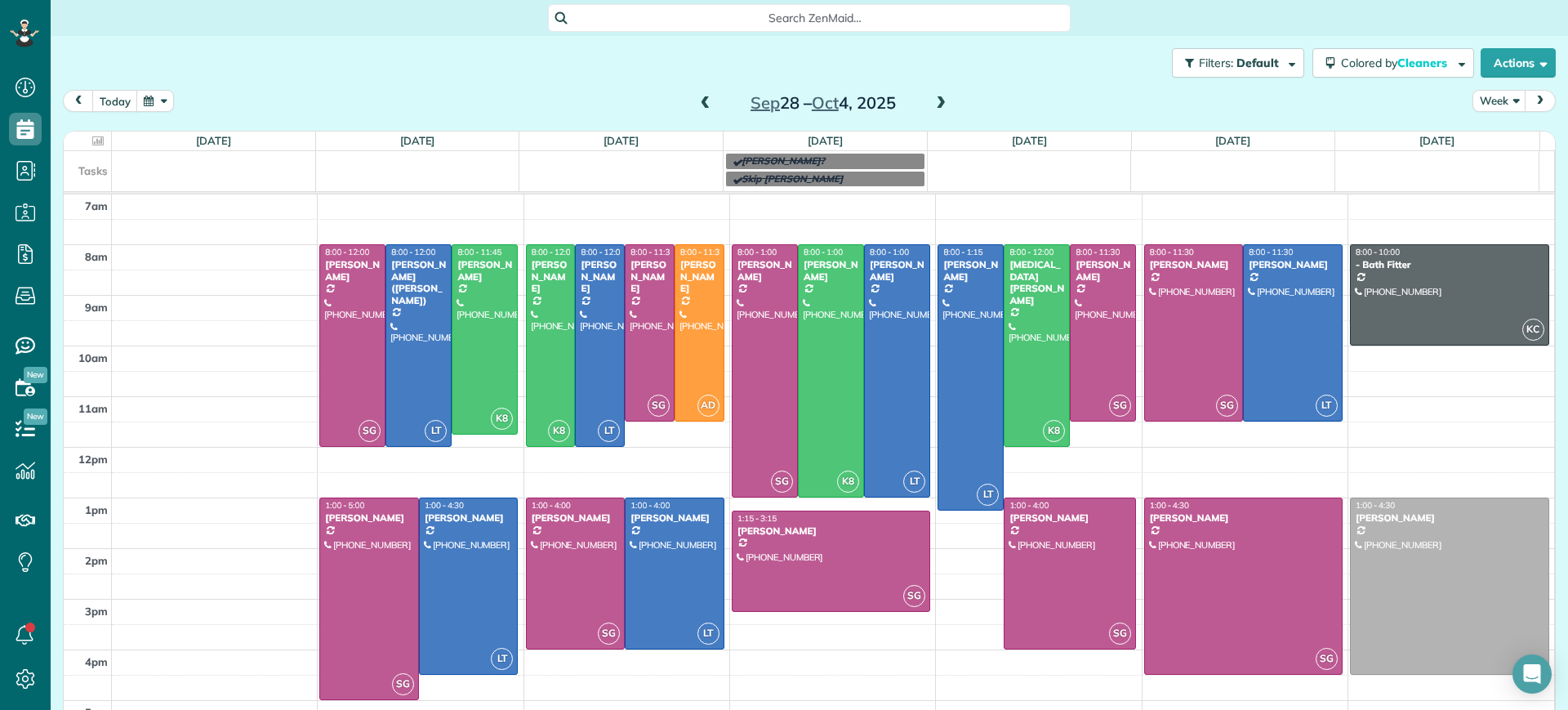
click at [697, 104] on span at bounding box center [706, 103] width 18 height 14
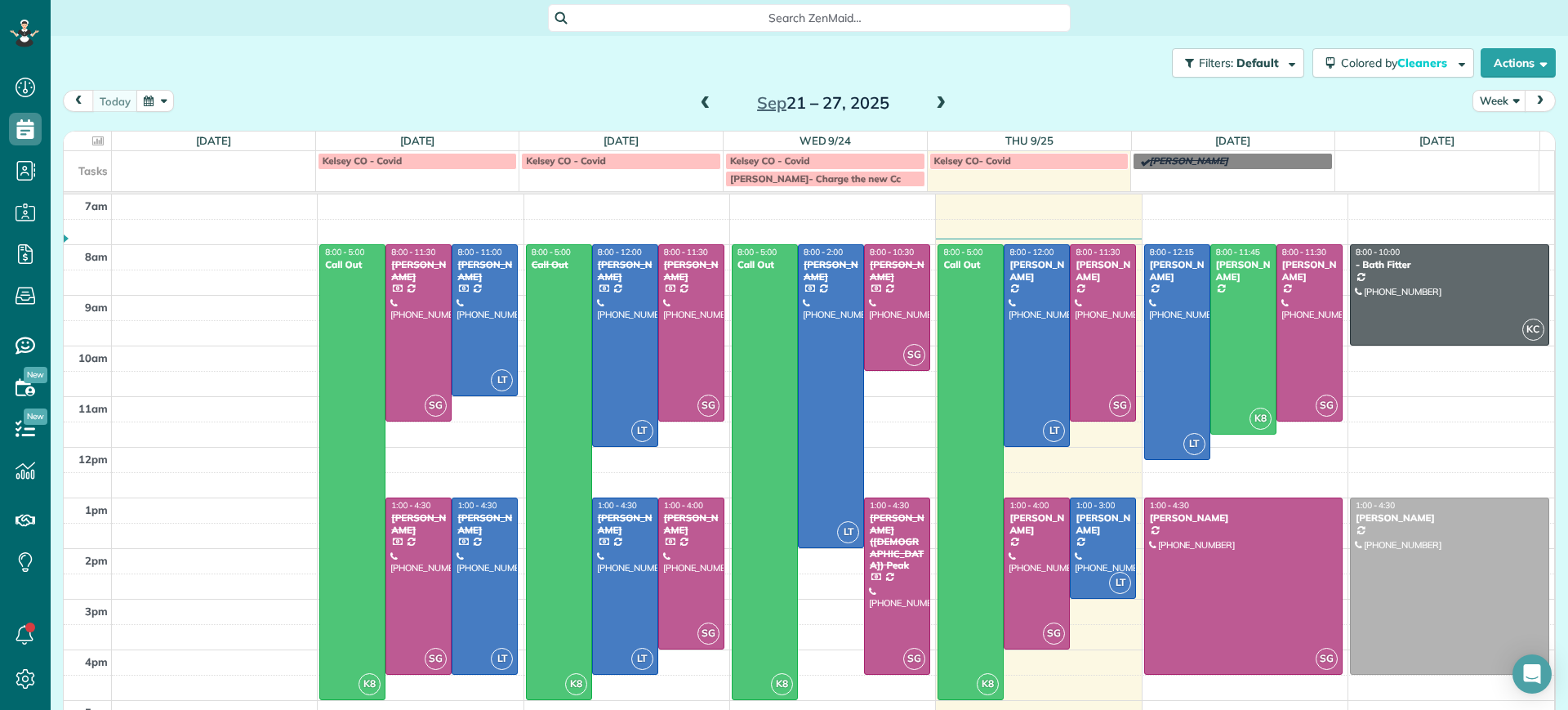
click at [697, 96] on span at bounding box center [706, 103] width 18 height 14
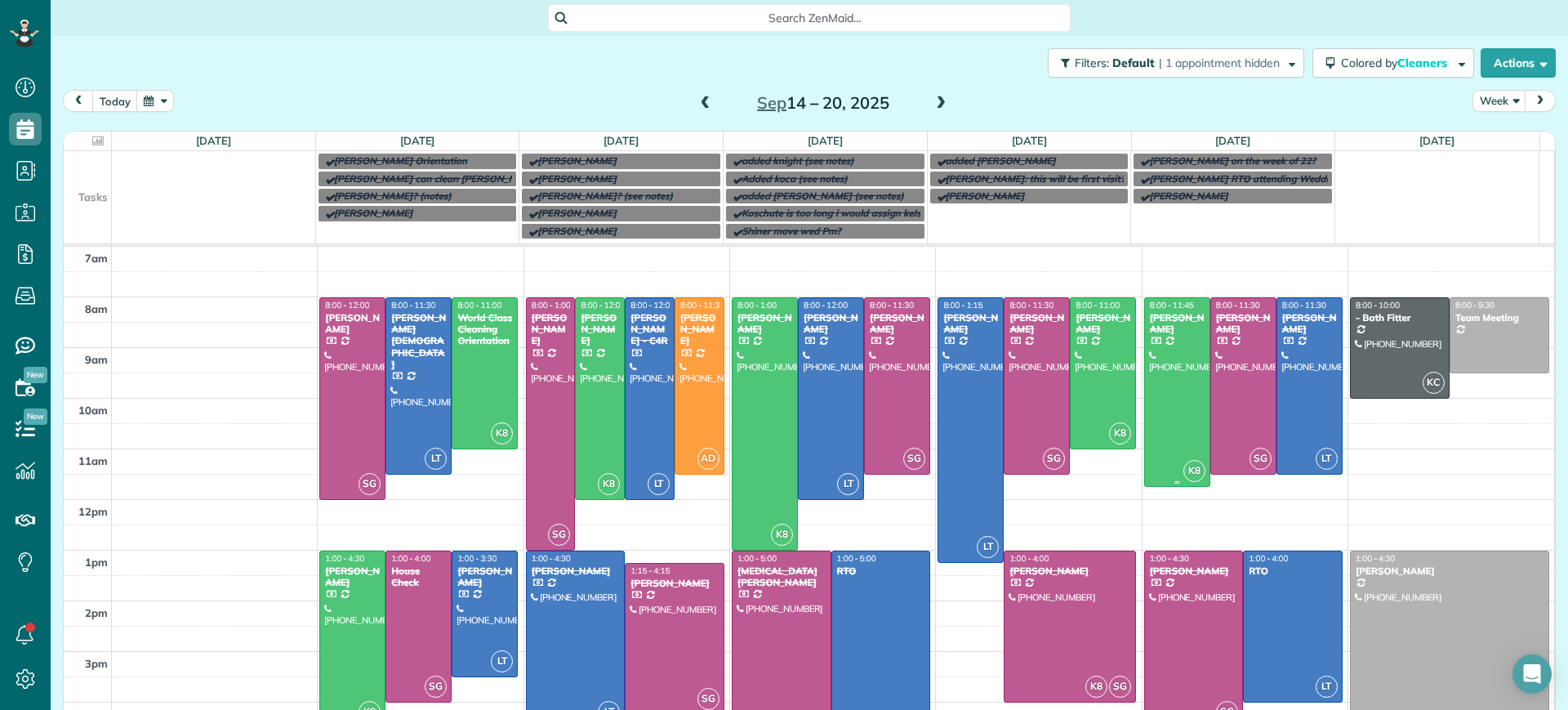
click at [1147, 375] on div at bounding box center [1177, 392] width 65 height 188
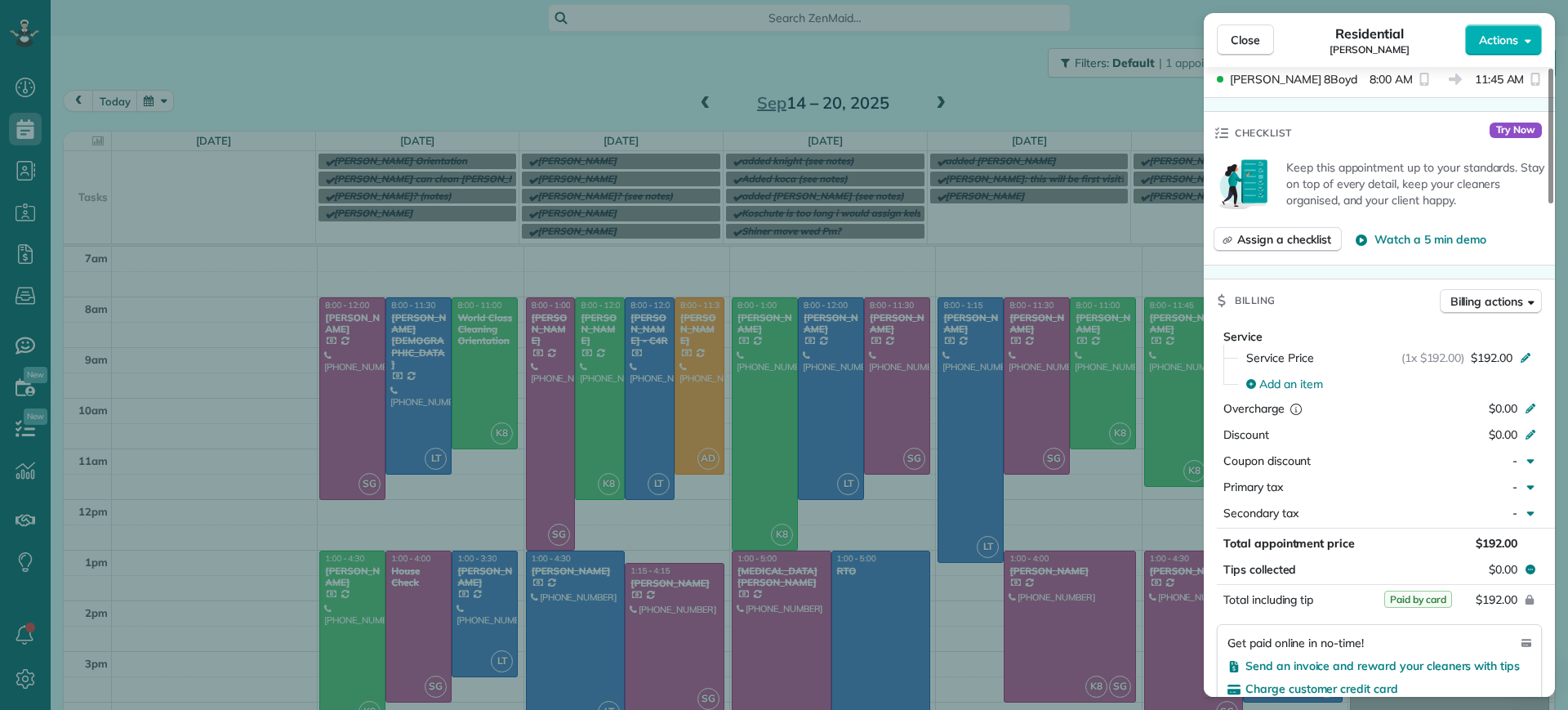
scroll to position [922, 0]
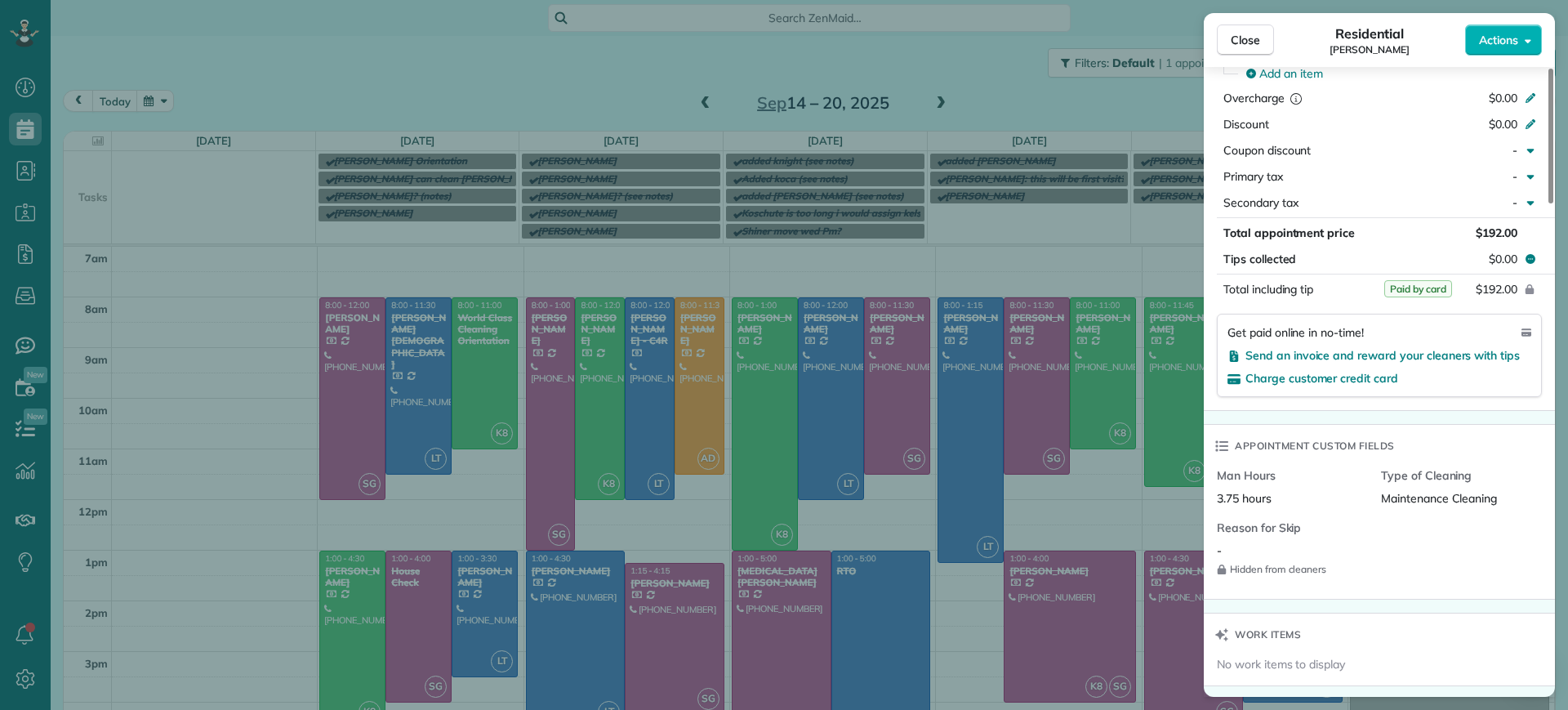
click at [293, 482] on div "Close Residential Chris Seamon Actions Status Completed Chris Seamon · Open pro…" at bounding box center [784, 355] width 1568 height 710
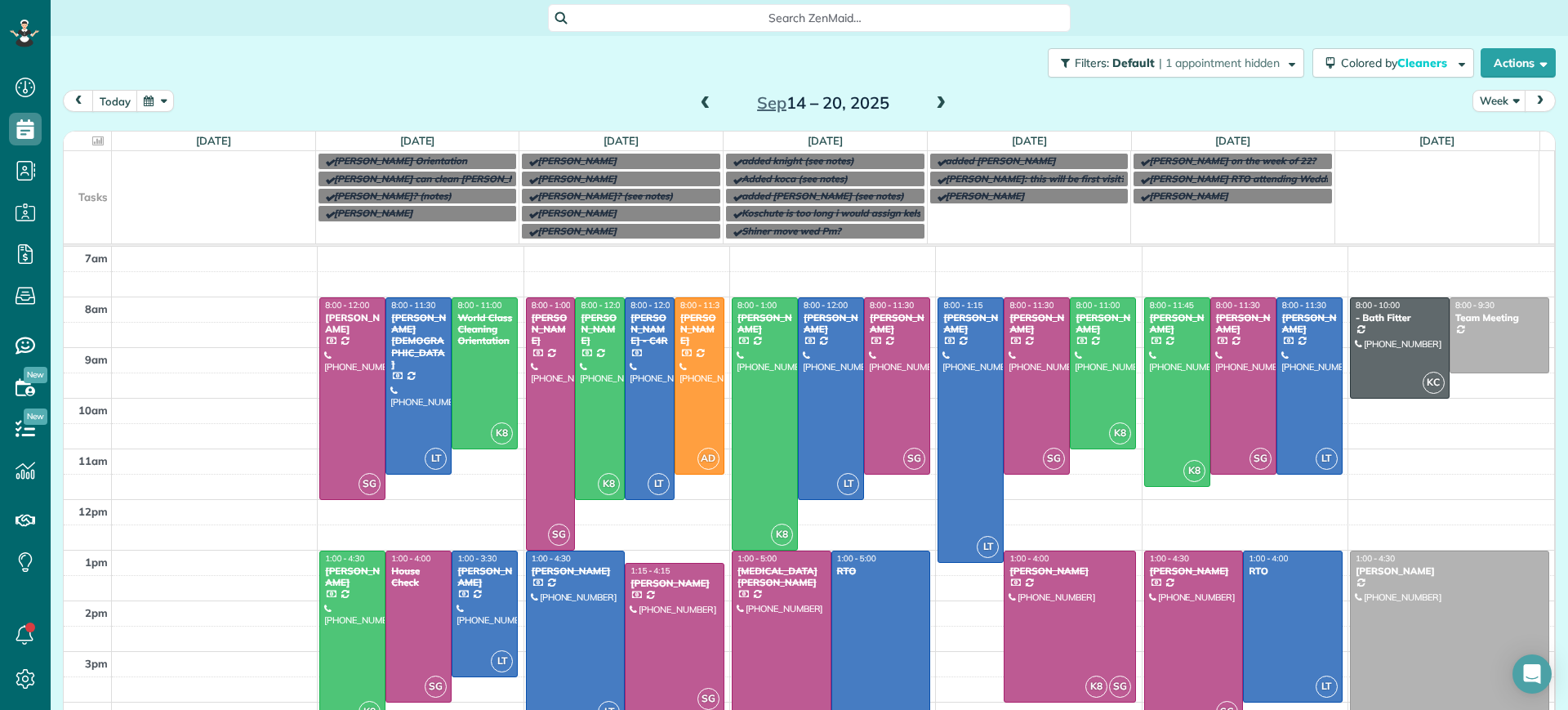
click at [931, 94] on span at bounding box center [940, 103] width 18 height 24
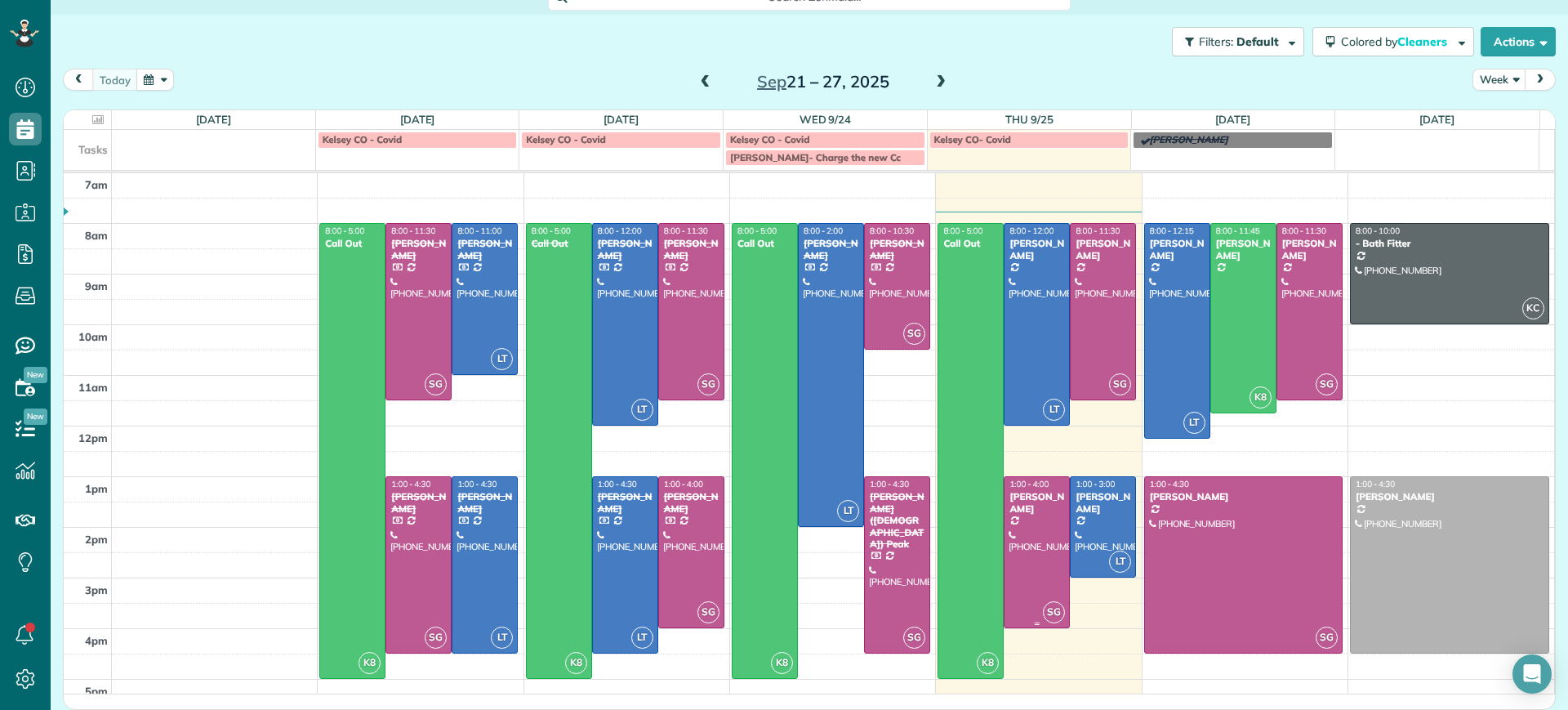
click at [1042, 601] on div "SG" at bounding box center [1053, 611] width 23 height 23
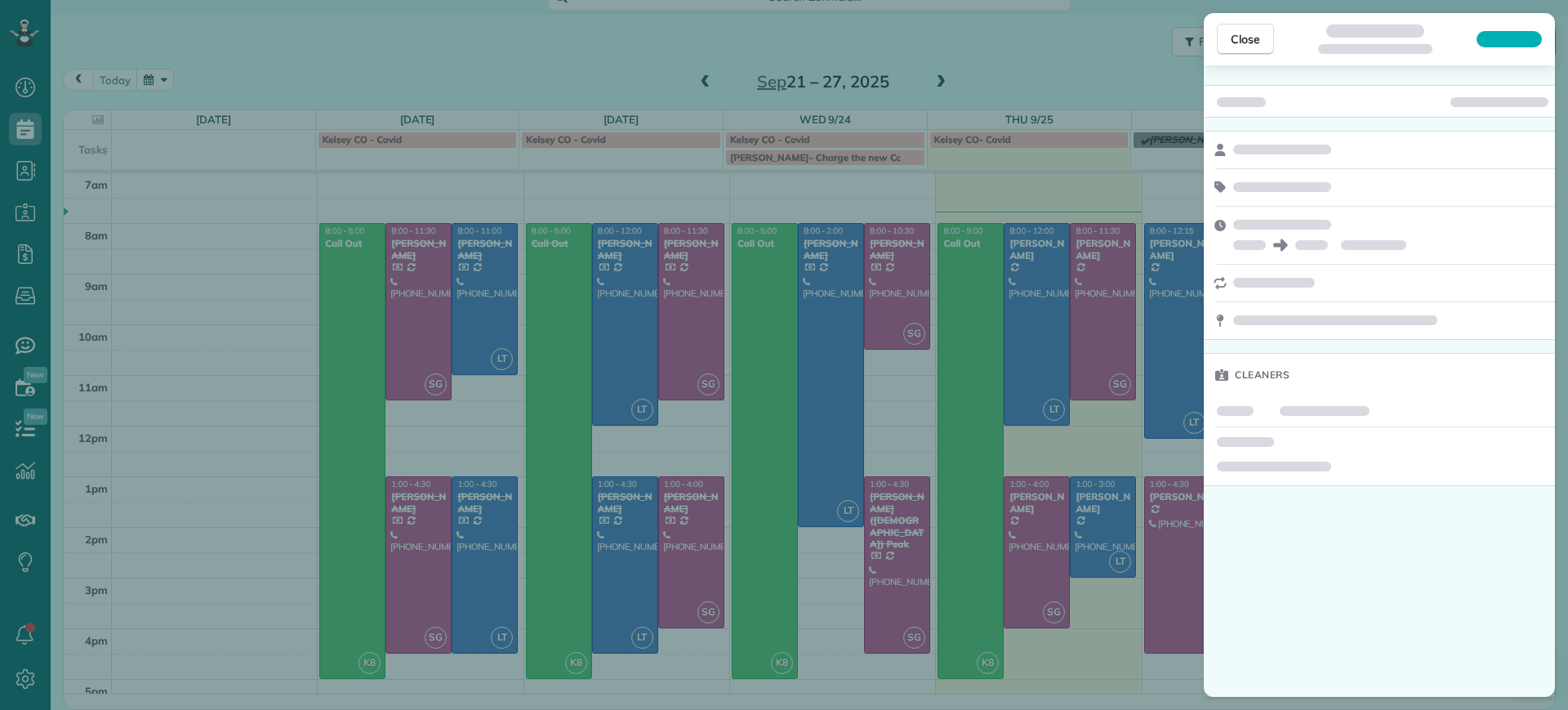
click at [1047, 672] on div "Close Cleaners" at bounding box center [784, 355] width 1568 height 710
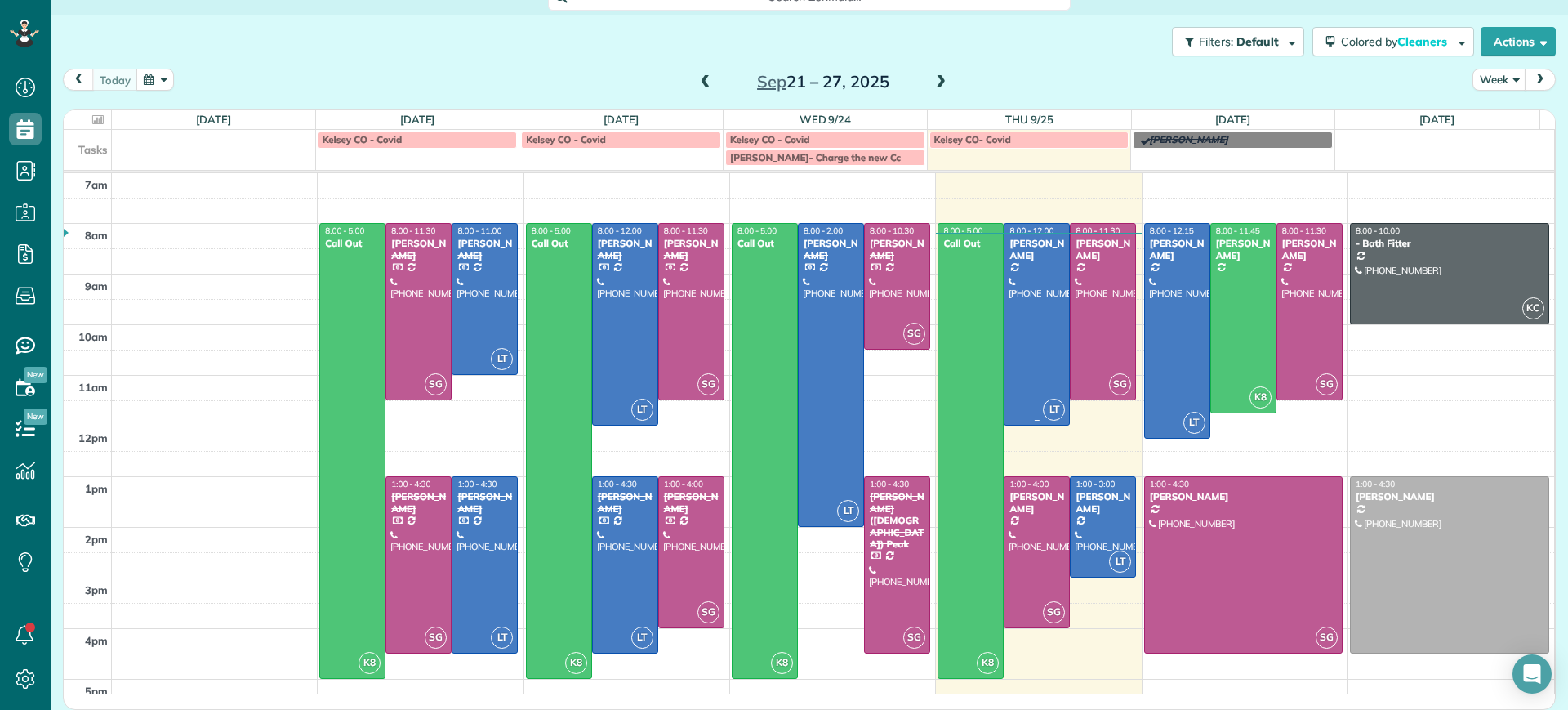
click at [1004, 286] on div at bounding box center [1036, 325] width 65 height 201
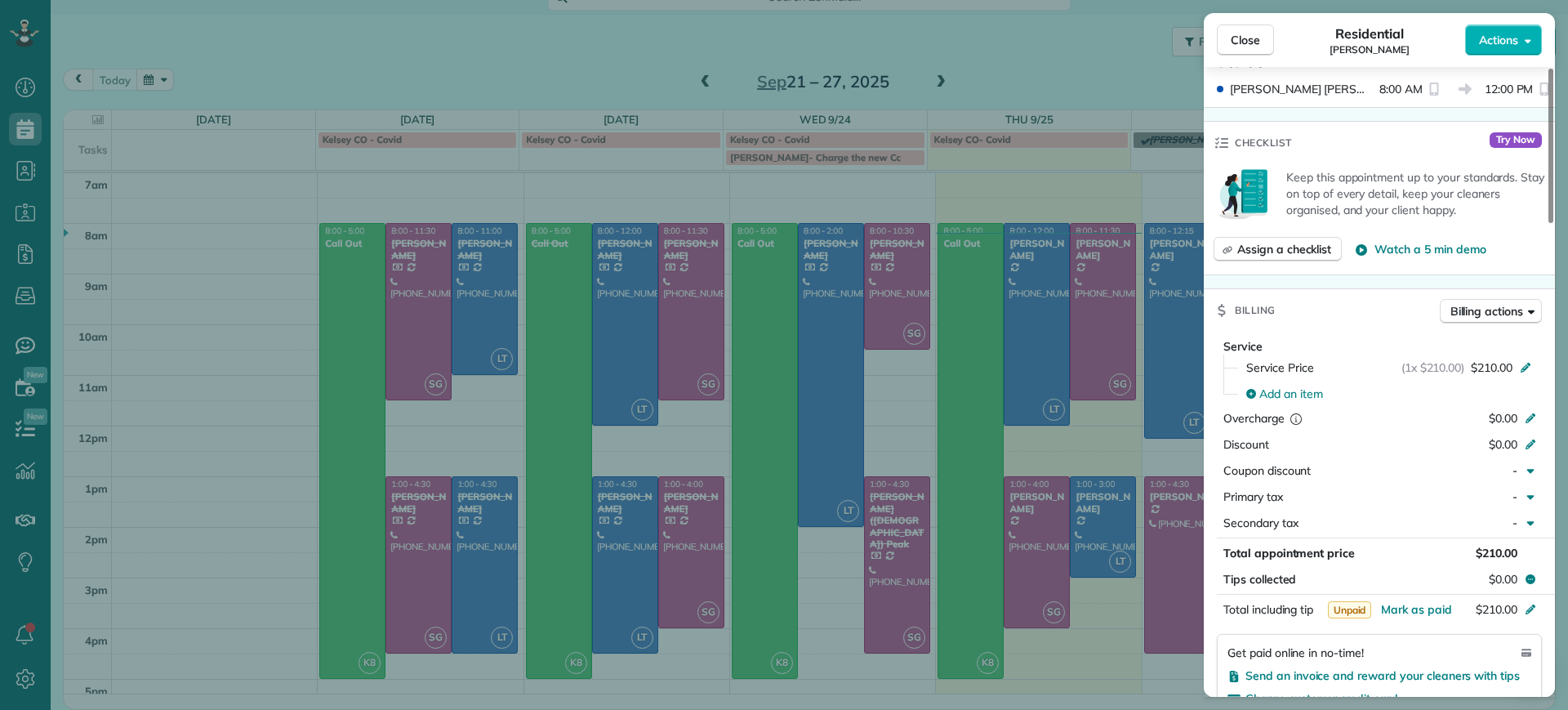
scroll to position [717, 0]
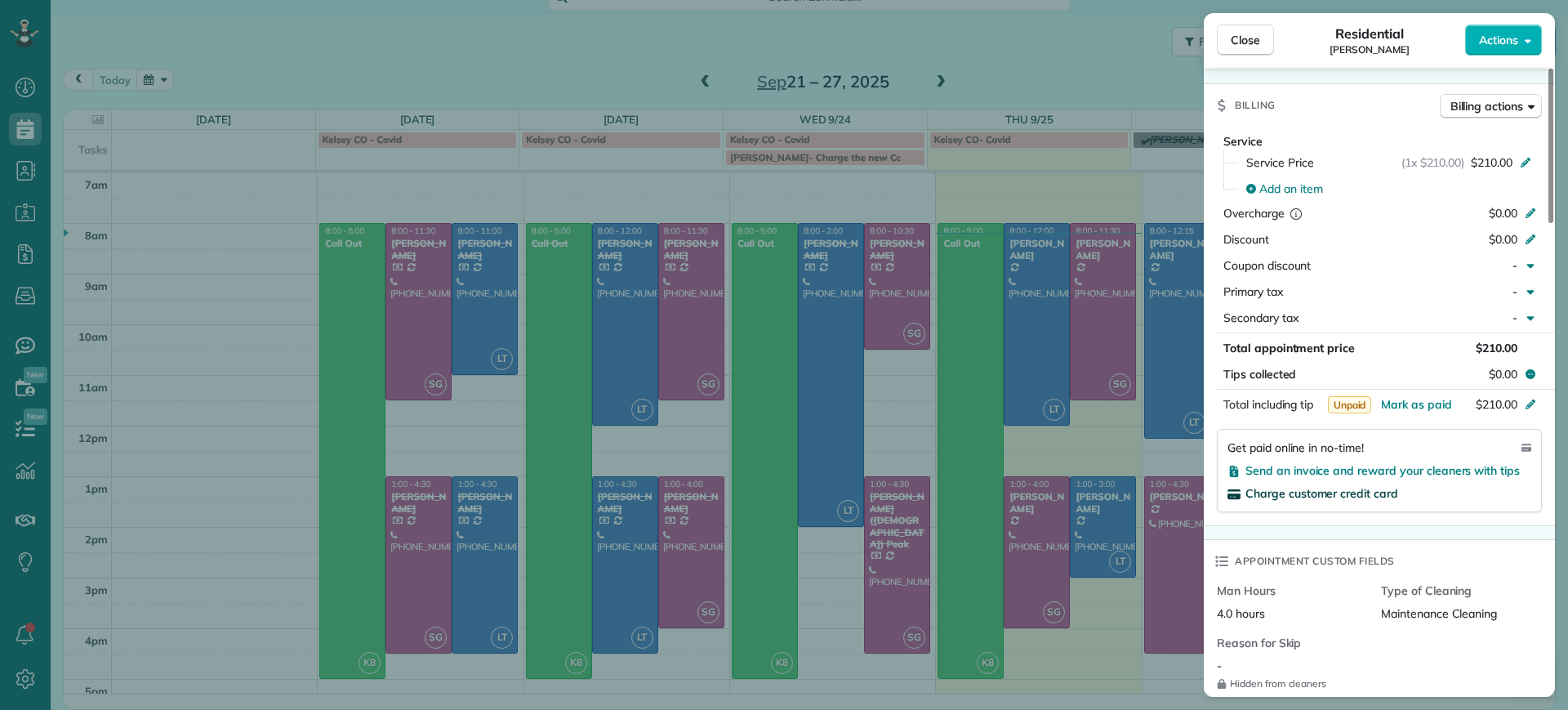
click at [1358, 486] on span "Charge customer credit card" at bounding box center [1321, 493] width 152 height 14
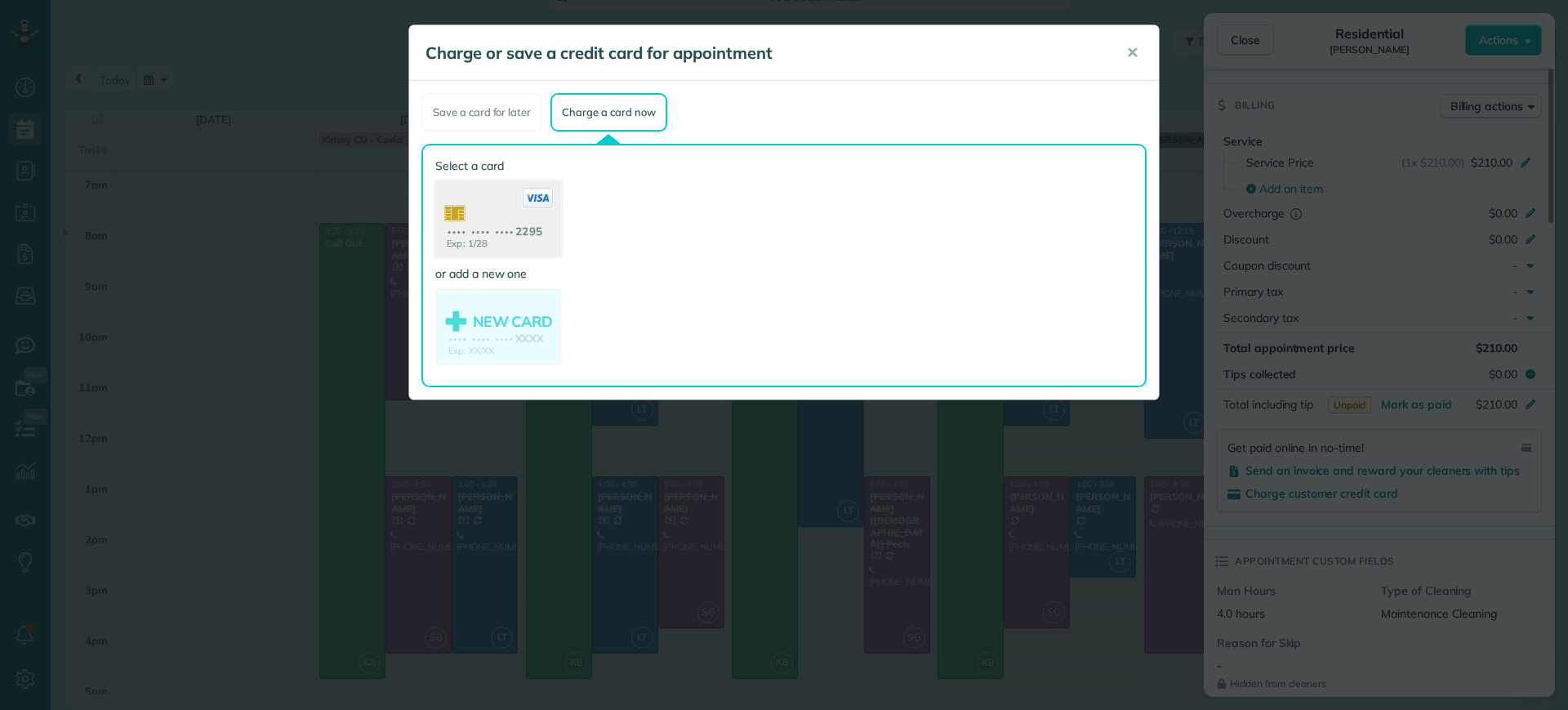
click at [484, 221] on use at bounding box center [498, 221] width 126 height 79
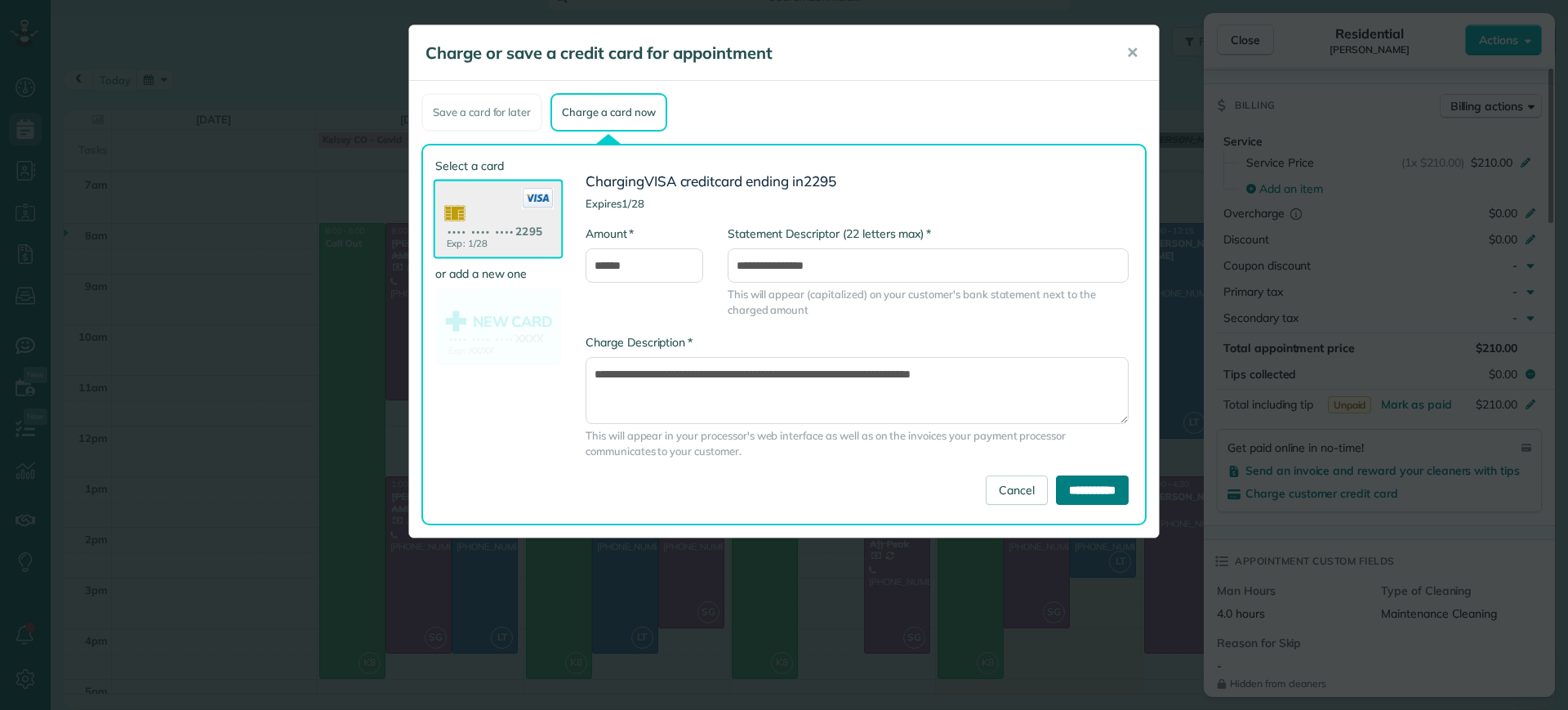
click at [1094, 483] on input "**********" at bounding box center [1092, 489] width 73 height 30
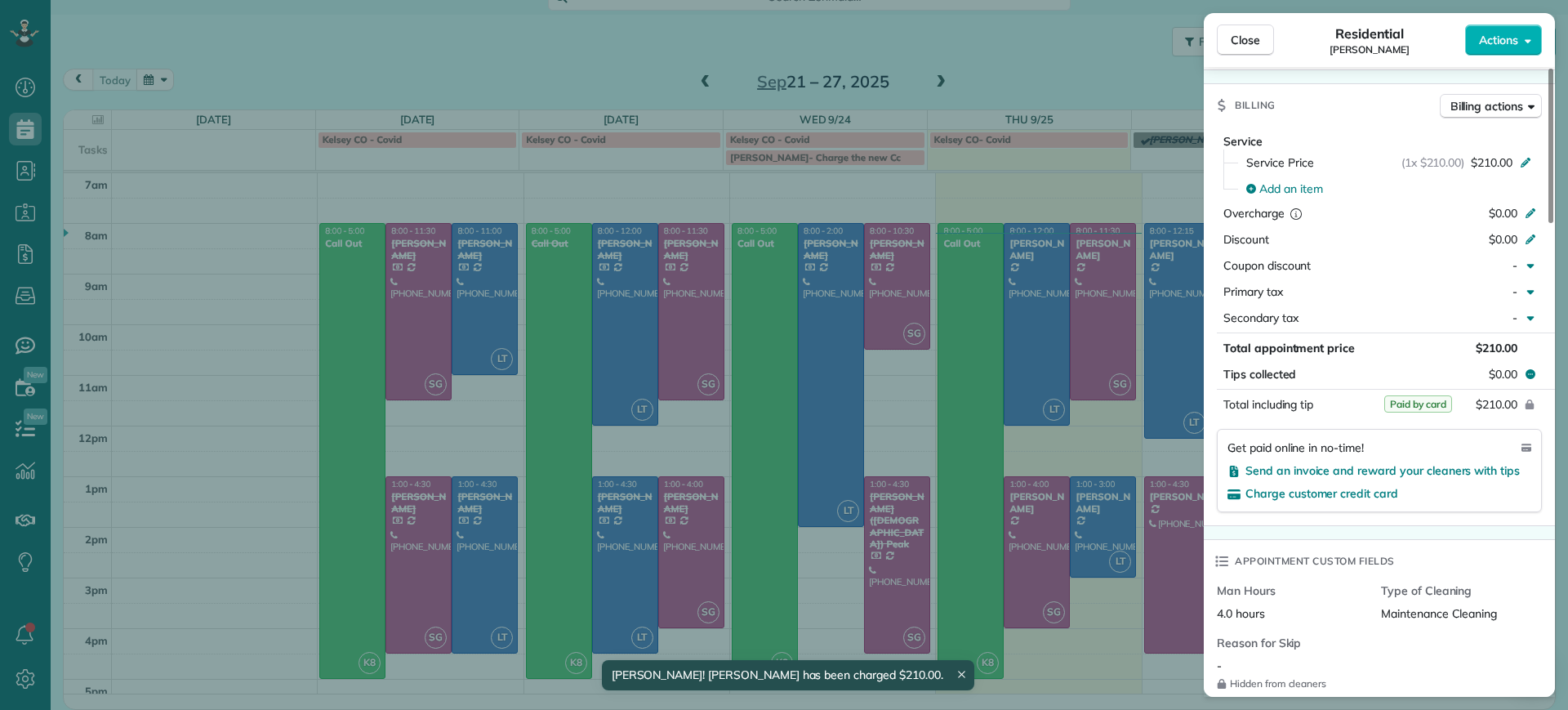
click at [1105, 624] on div "Close Residential Emma Arata Actions Status Active Emma Arata · Open profile MO…" at bounding box center [784, 355] width 1568 height 710
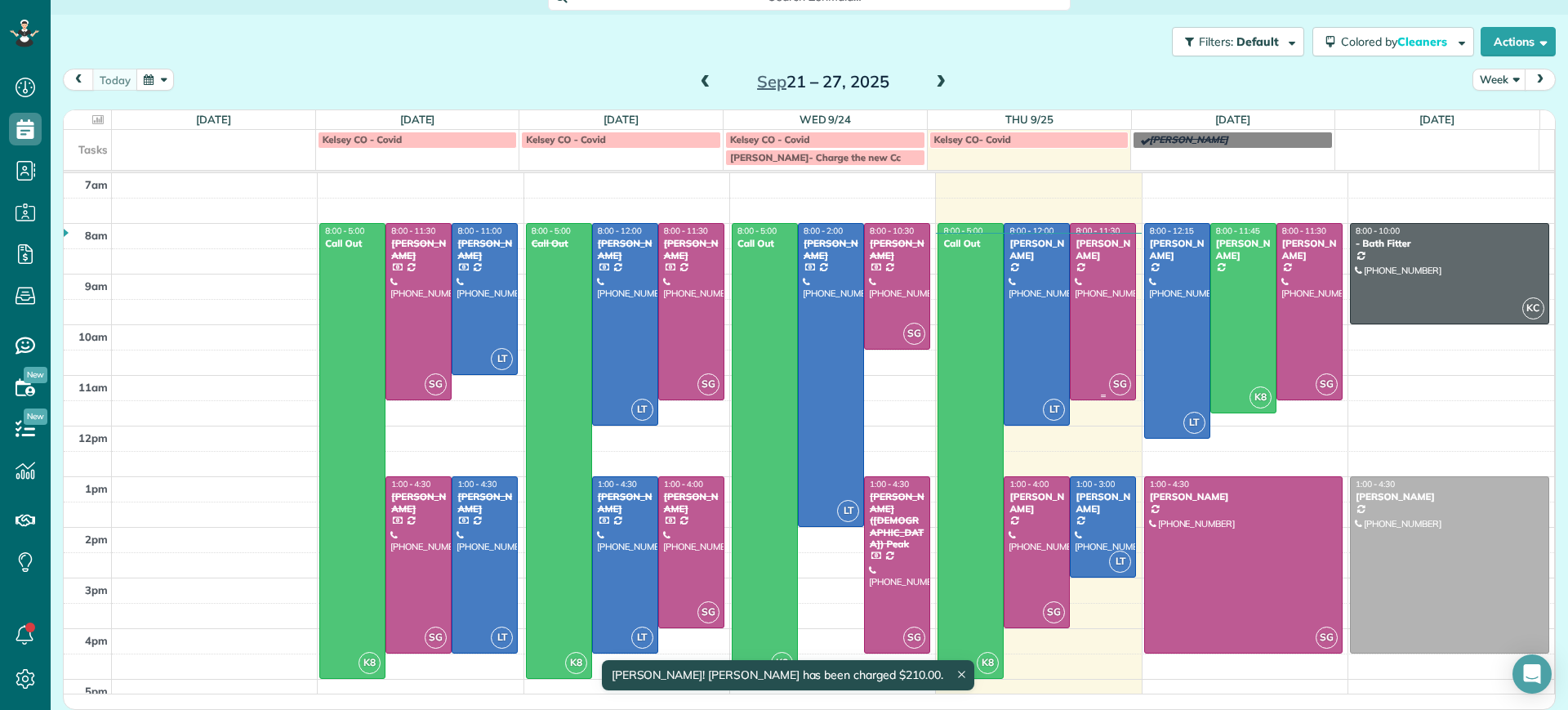
click at [1109, 377] on span "SG" at bounding box center [1120, 384] width 22 height 22
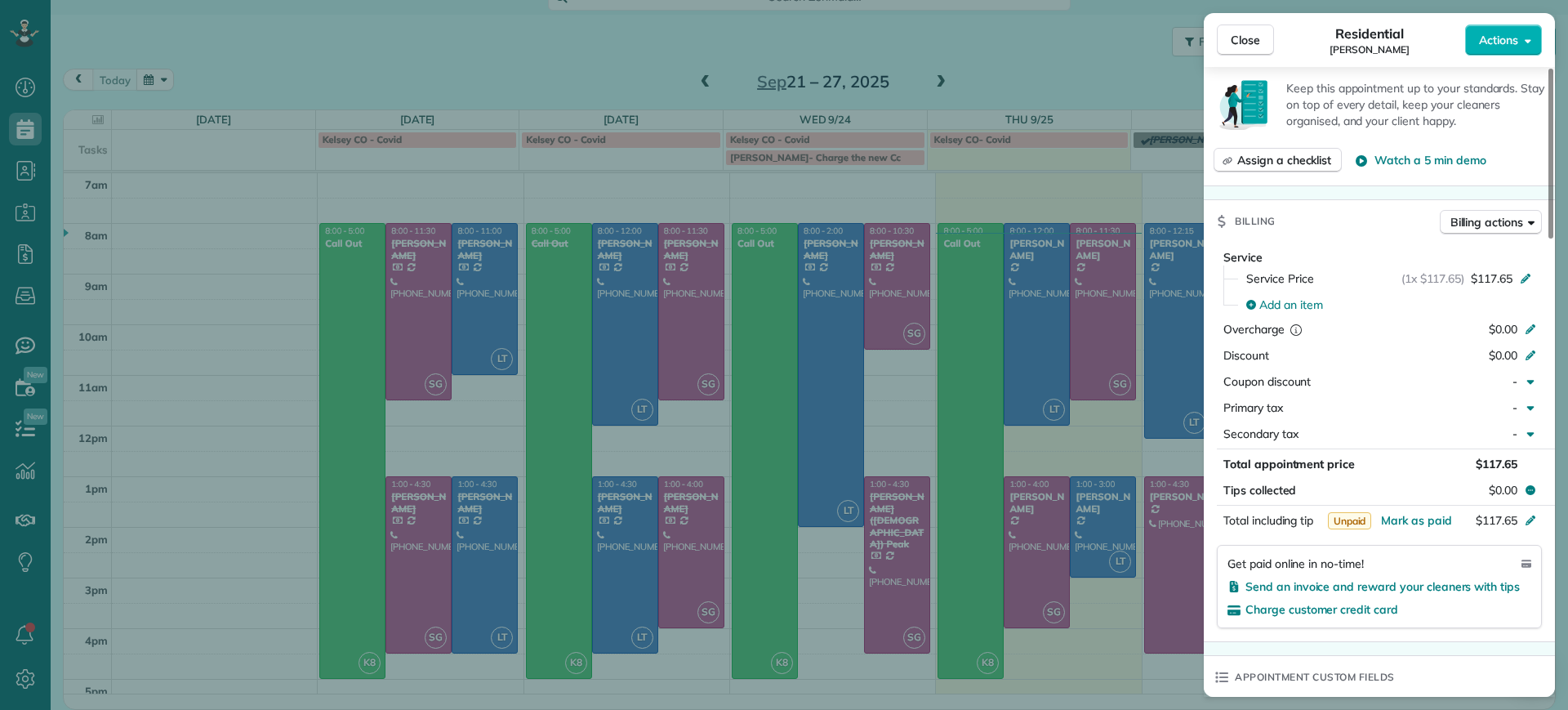
scroll to position [617, 0]
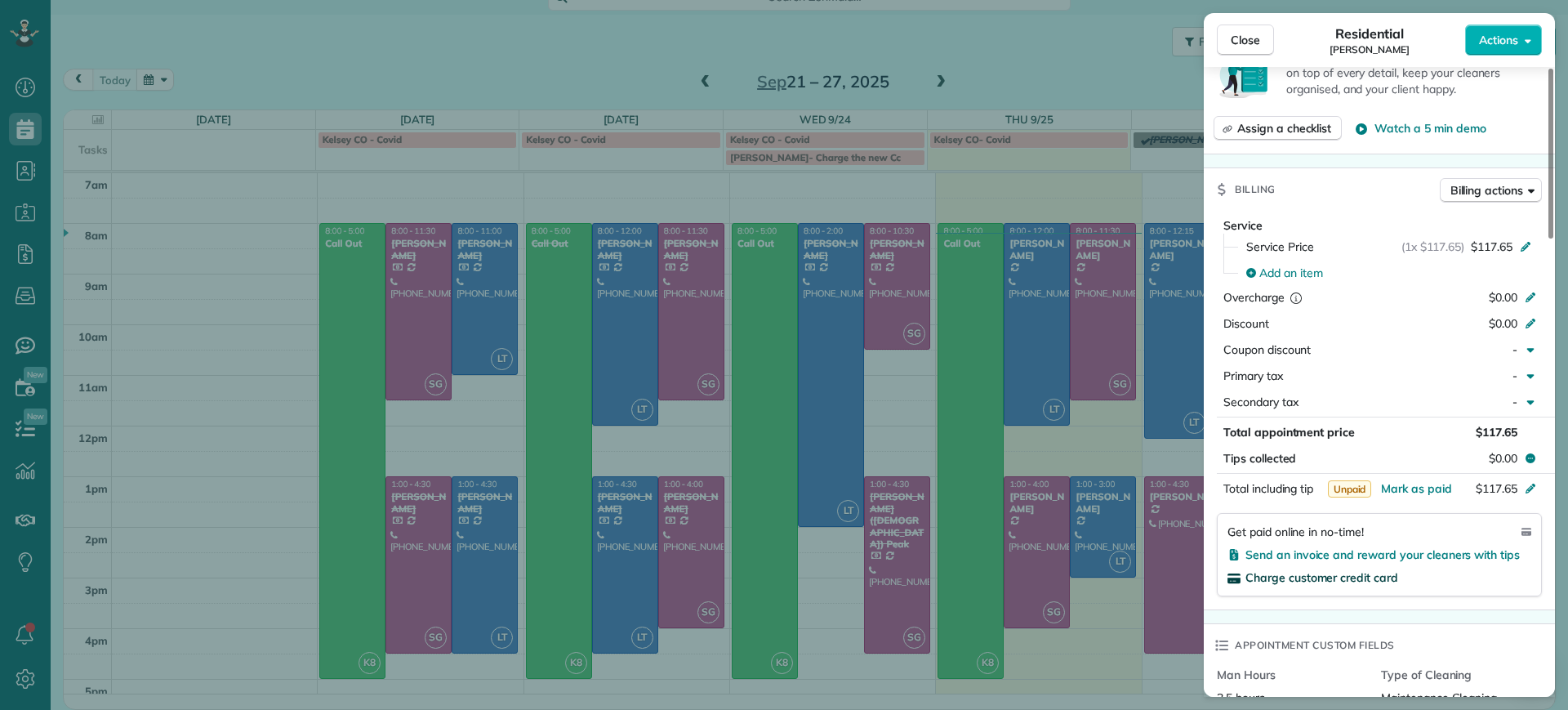
click at [1396, 574] on span "Charge customer credit card" at bounding box center [1321, 577] width 152 height 14
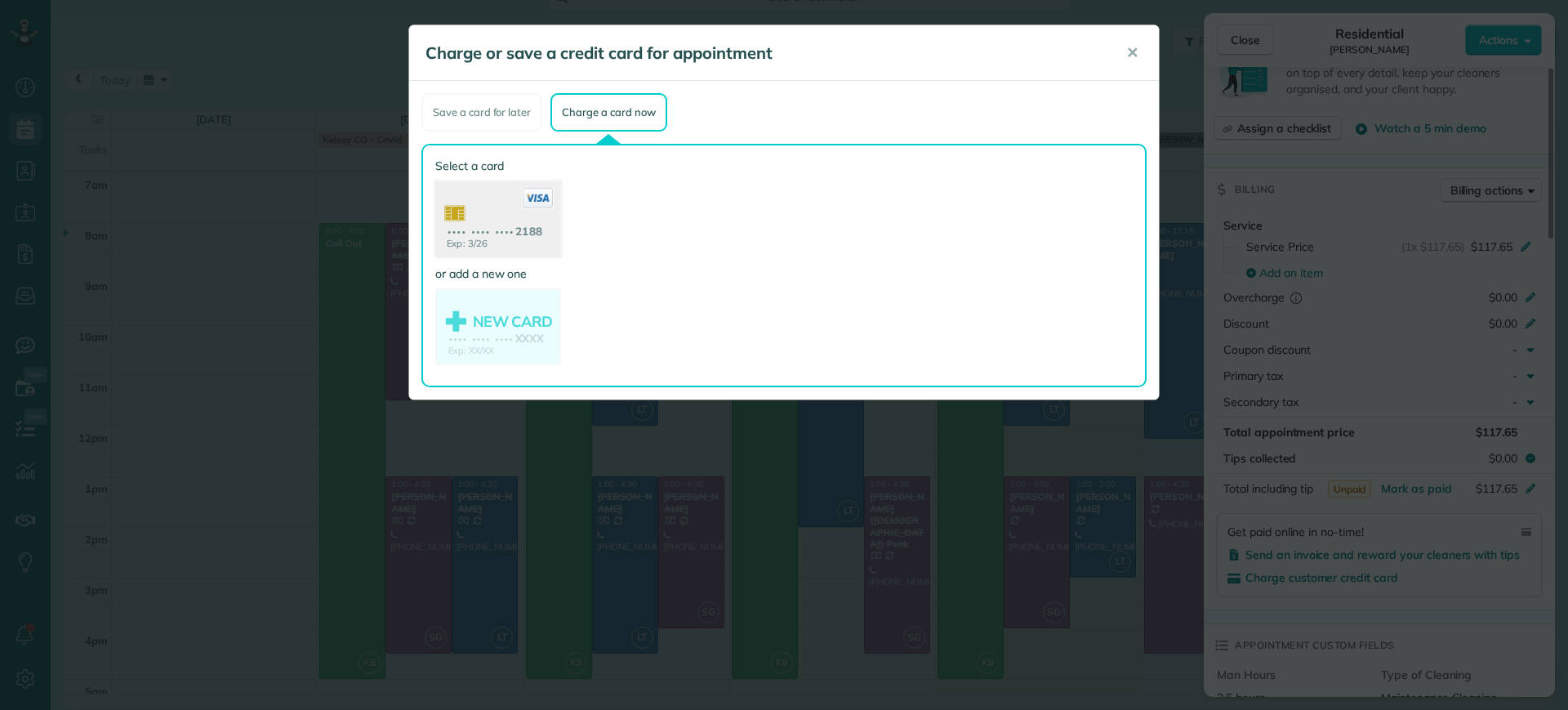
click at [507, 234] on use at bounding box center [498, 221] width 126 height 79
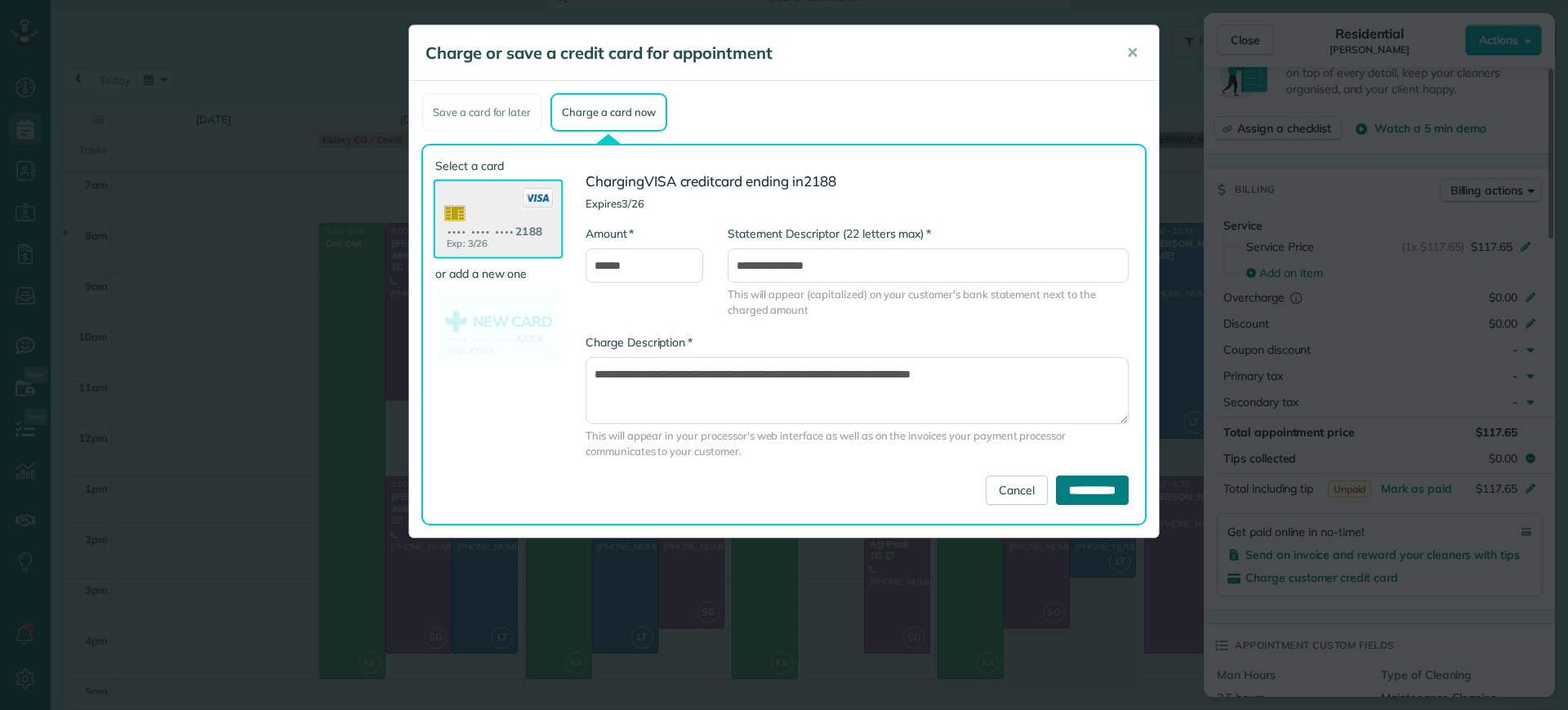
click at [1117, 502] on input "**********" at bounding box center [1092, 489] width 73 height 30
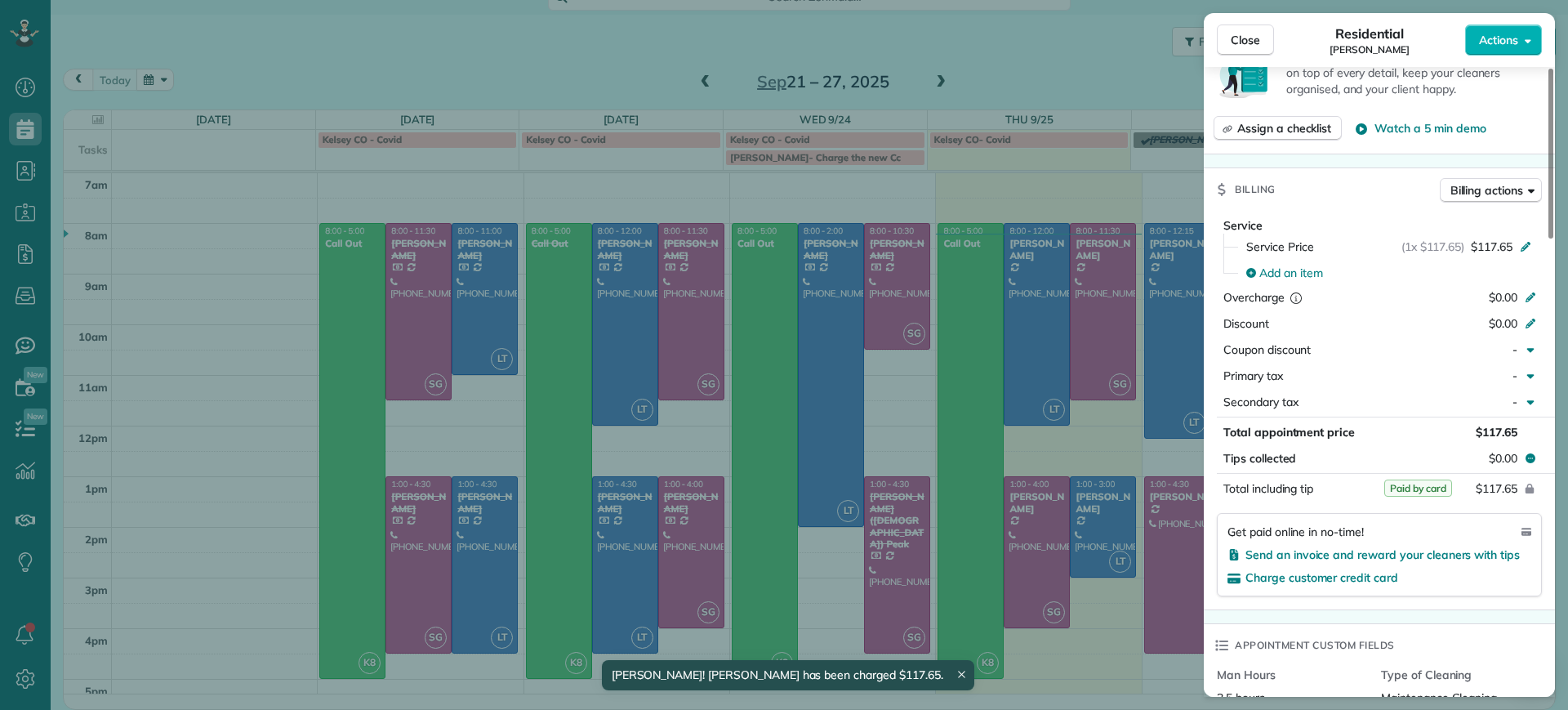
click at [1149, 670] on div "Close Residential Charles Perretti Actions Status Active Charles Perretti · Ope…" at bounding box center [784, 355] width 1568 height 710
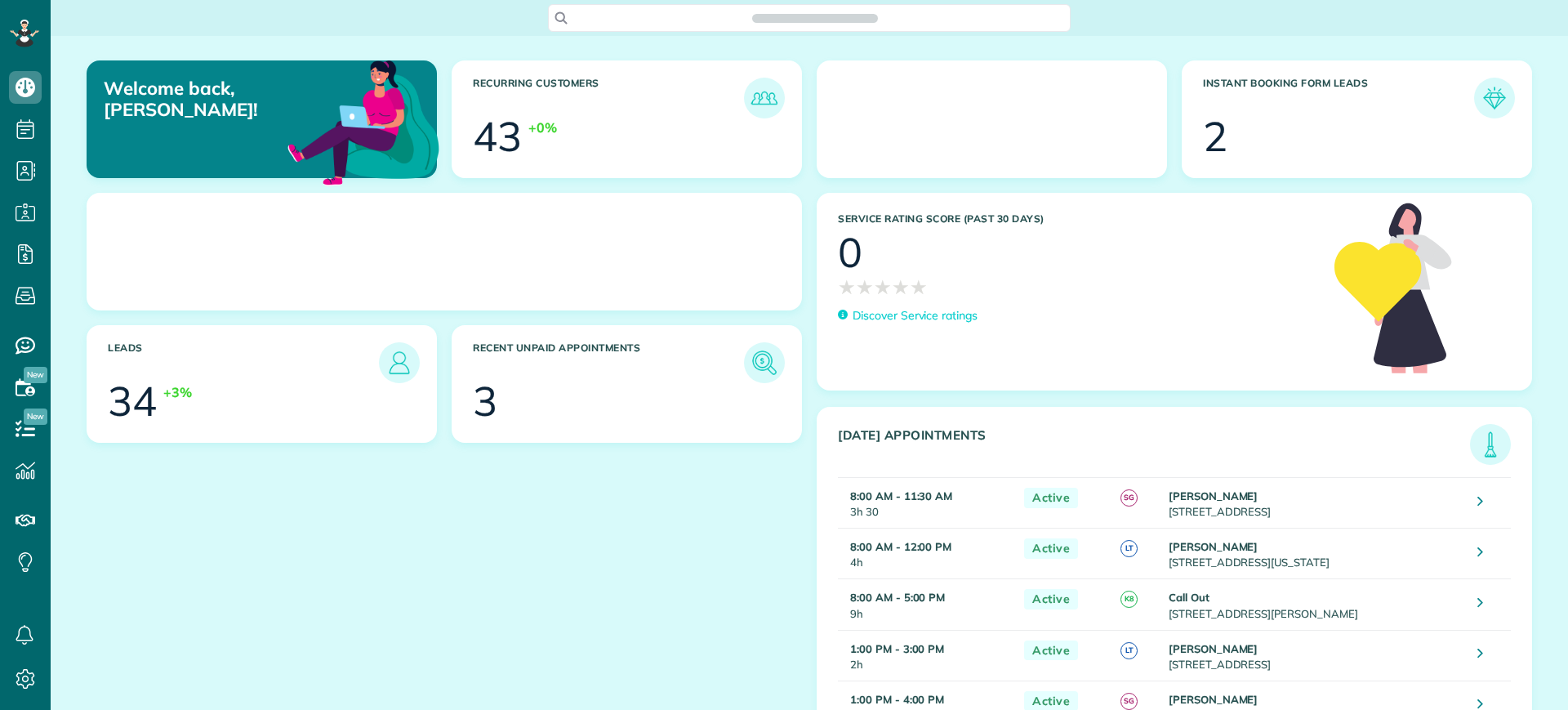
scroll to position [7, 7]
